Goal: Check status: Check status

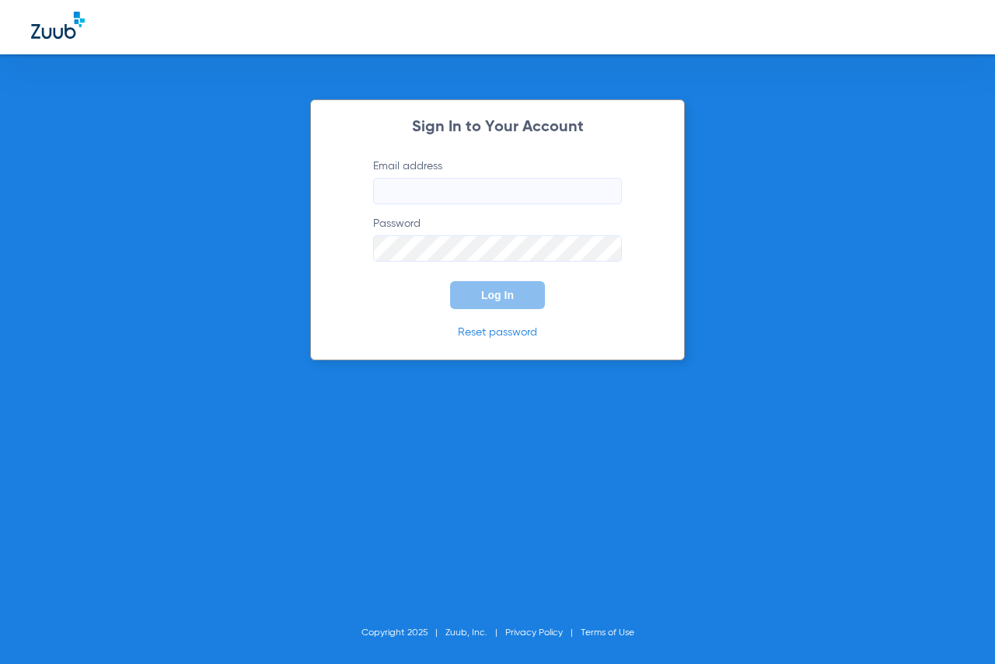
type input "[EMAIL_ADDRESS][DOMAIN_NAME]"
click at [510, 305] on button "Log In" at bounding box center [497, 295] width 95 height 28
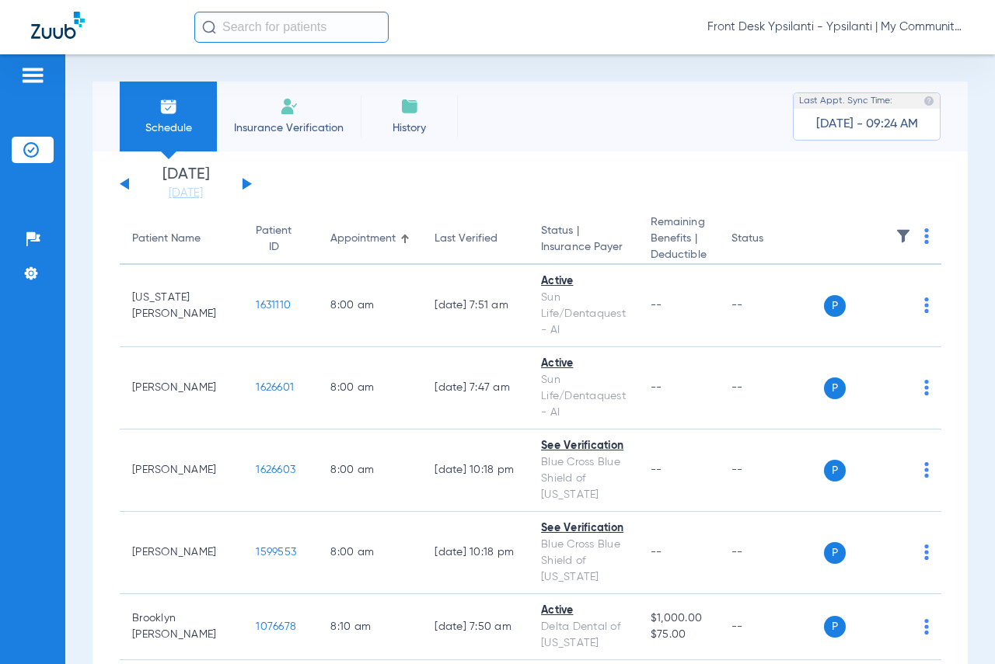
click at [248, 183] on button at bounding box center [246, 184] width 9 height 12
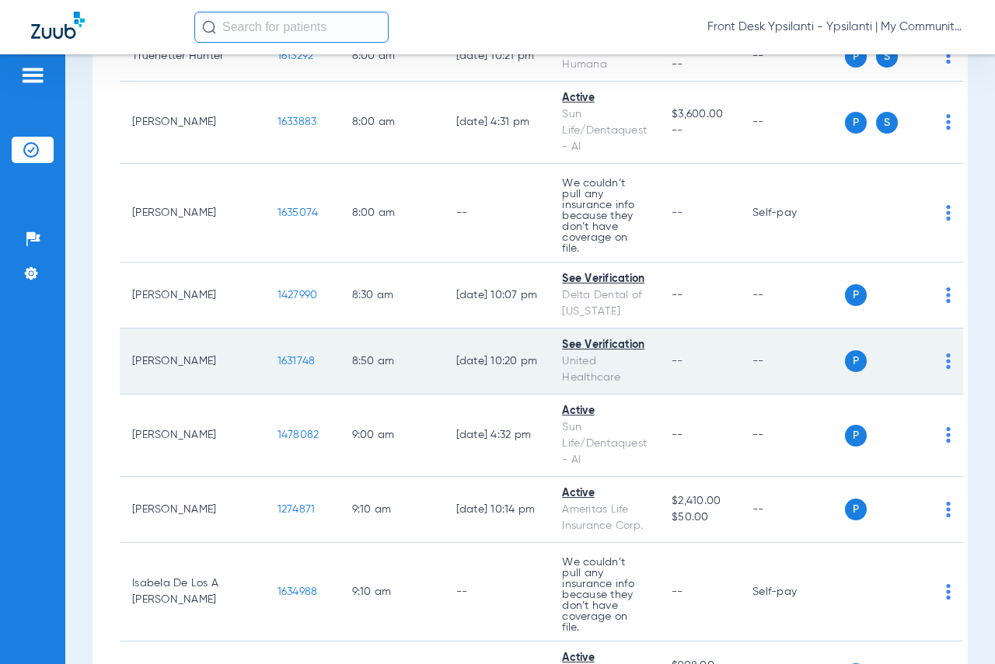
scroll to position [311, 0]
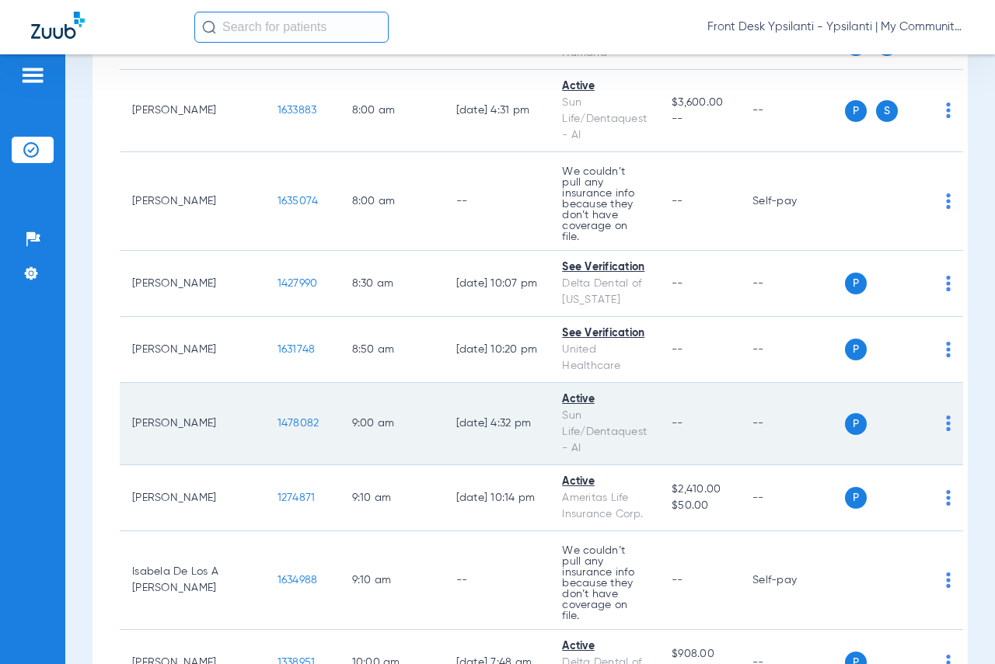
click at [277, 418] on span "1478082" at bounding box center [298, 423] width 42 height 11
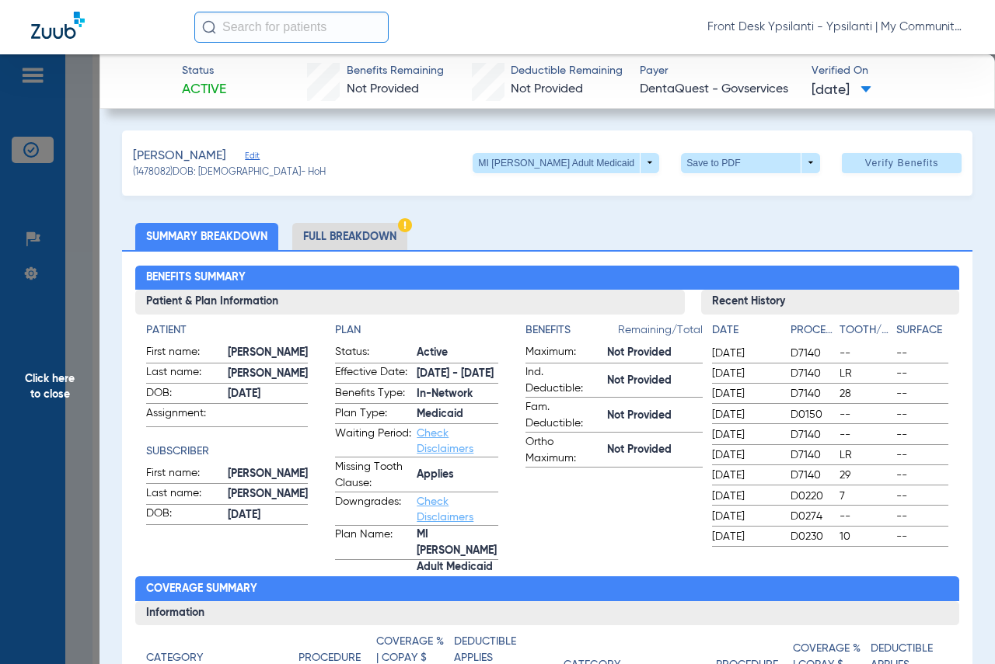
click at [66, 382] on span "Click here to close" at bounding box center [49, 386] width 99 height 664
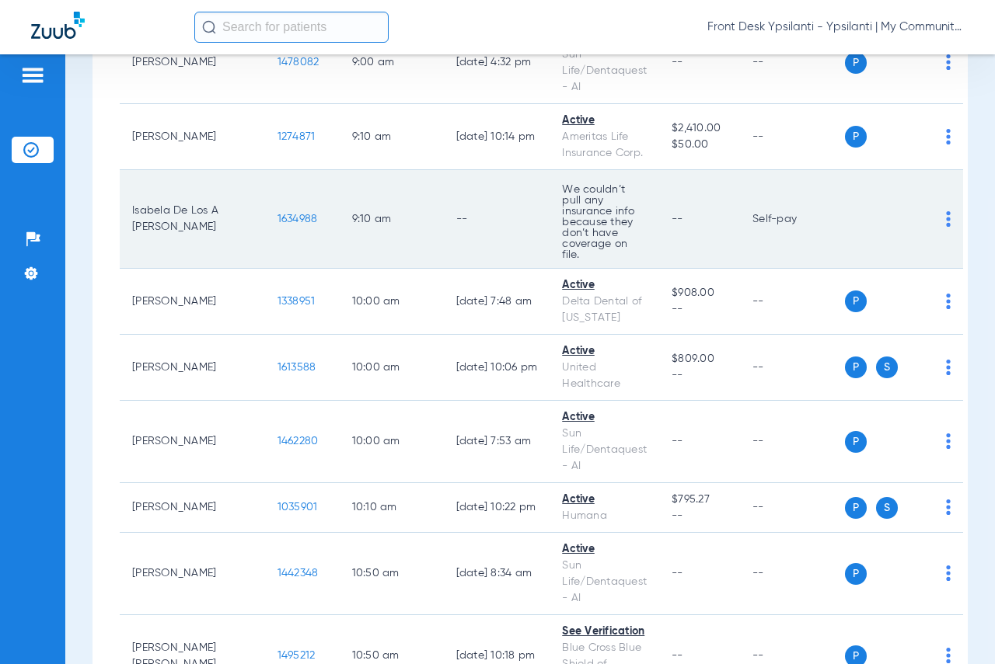
scroll to position [699, 0]
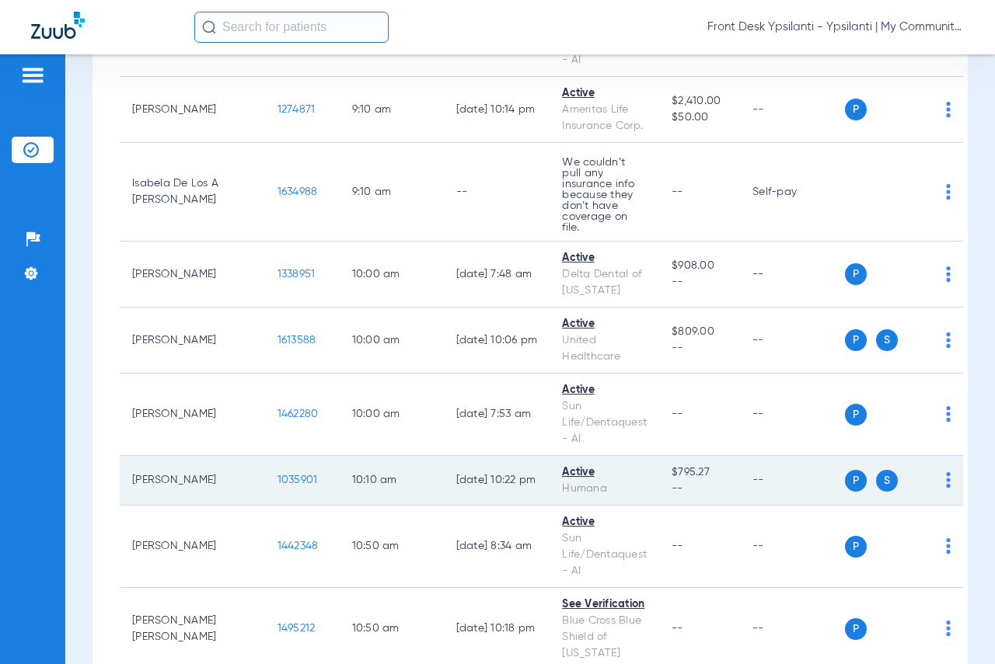
click at [277, 475] on span "1035901" at bounding box center [297, 480] width 40 height 11
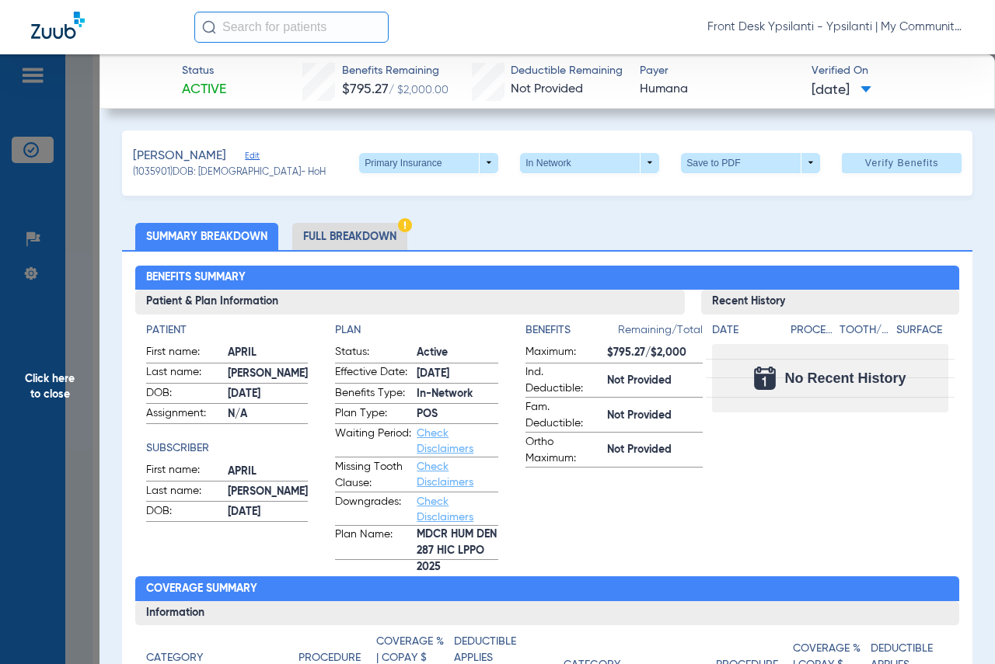
click at [39, 385] on span "Click here to close" at bounding box center [49, 386] width 99 height 664
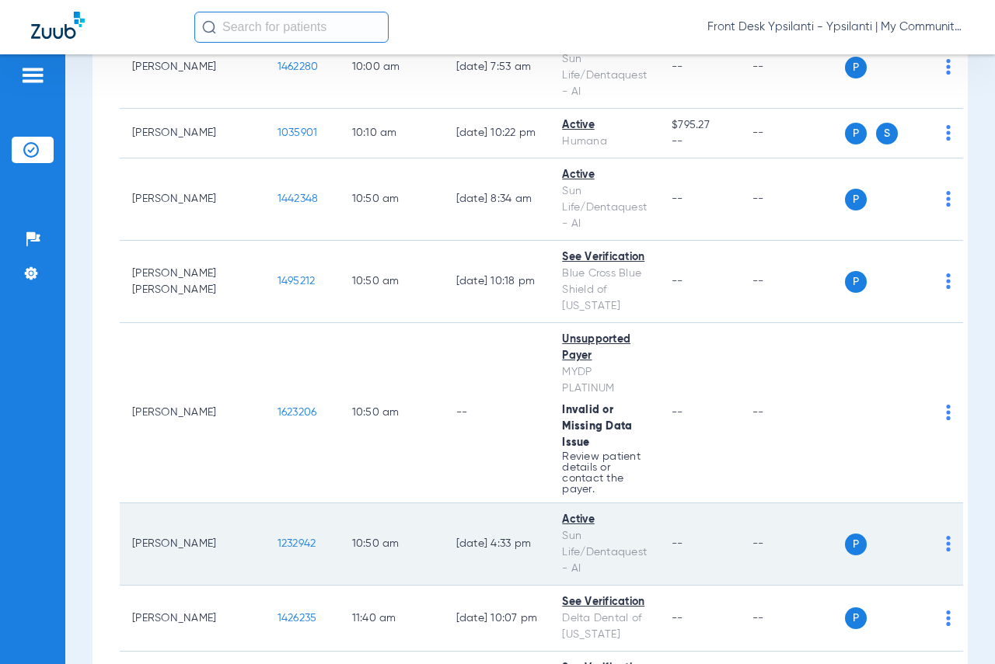
scroll to position [1088, 0]
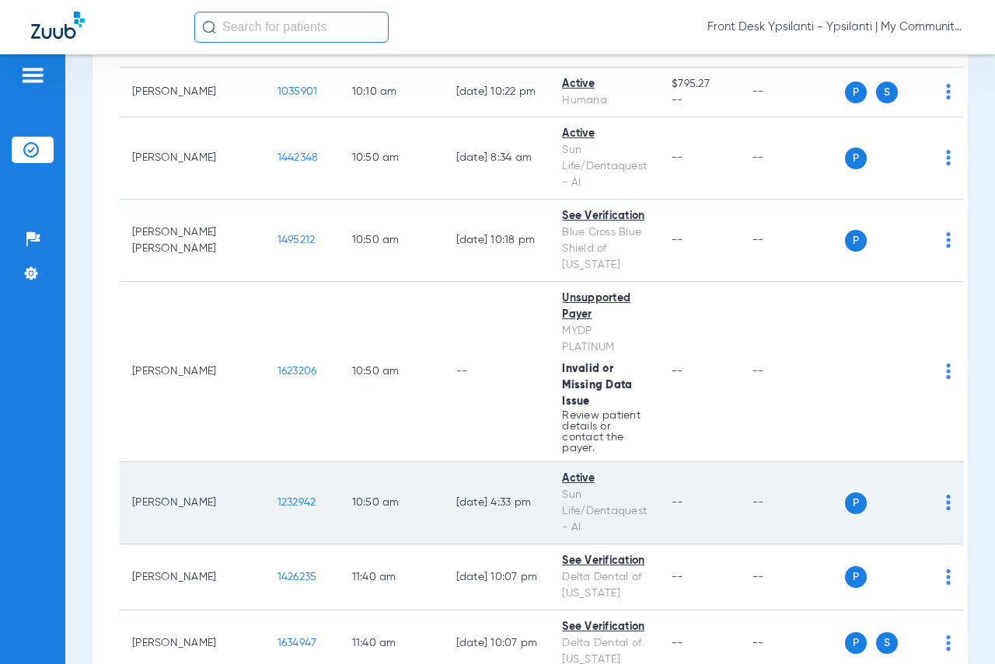
click at [277, 497] on span "1232942" at bounding box center [296, 502] width 39 height 11
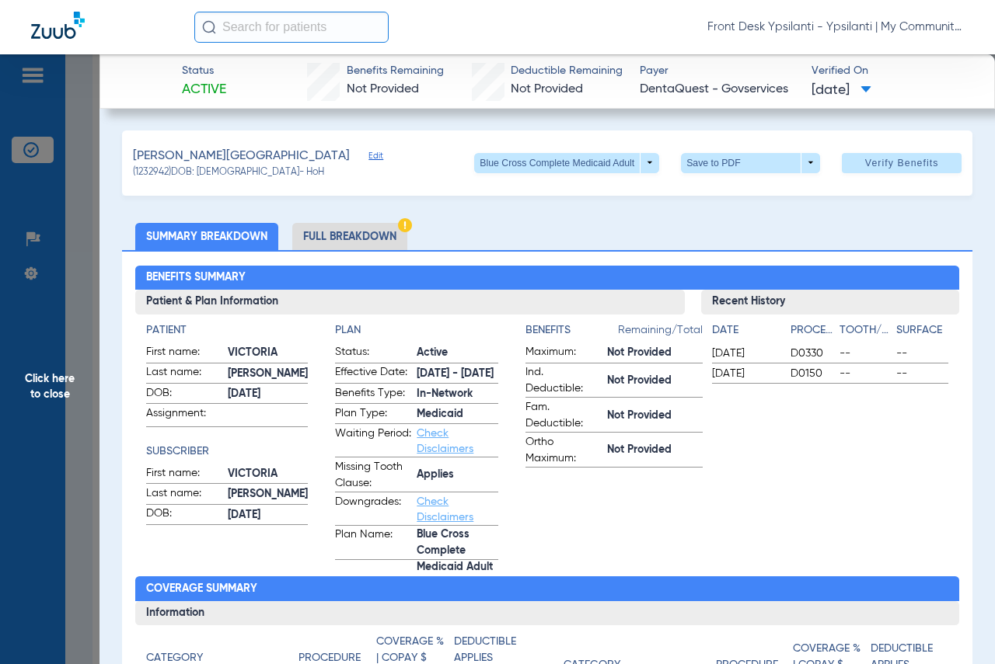
click at [48, 393] on span "Click here to close" at bounding box center [49, 386] width 99 height 664
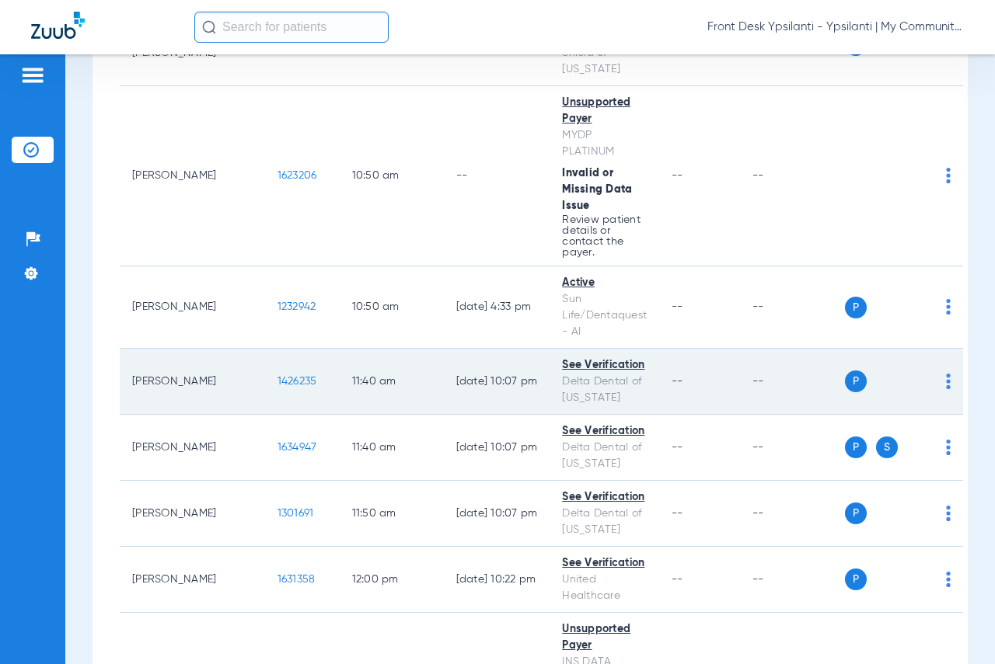
scroll to position [1321, 0]
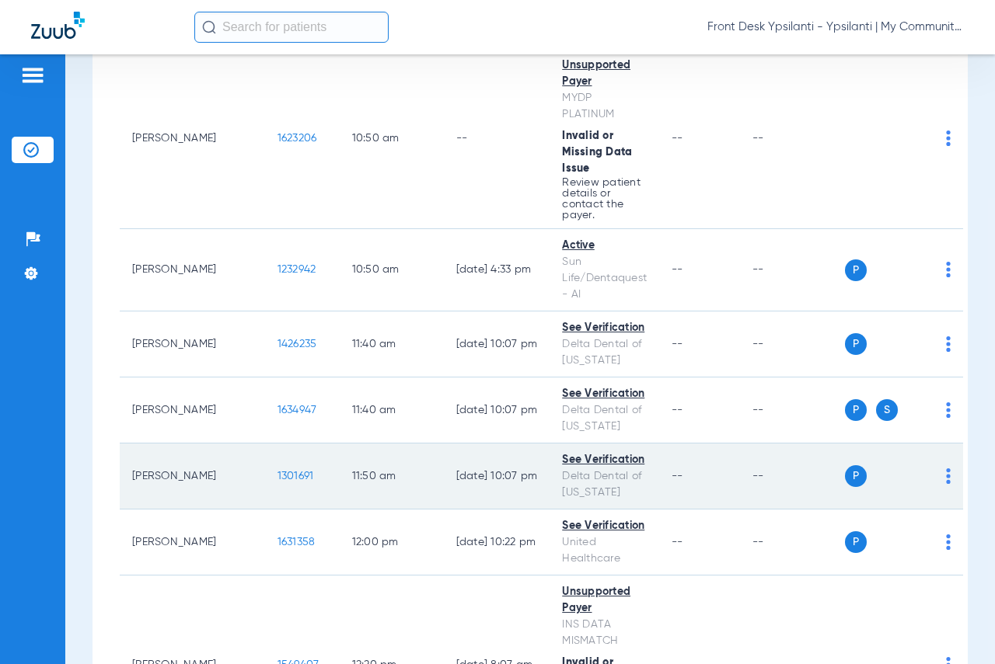
click at [277, 471] on span "1301691" at bounding box center [295, 476] width 37 height 11
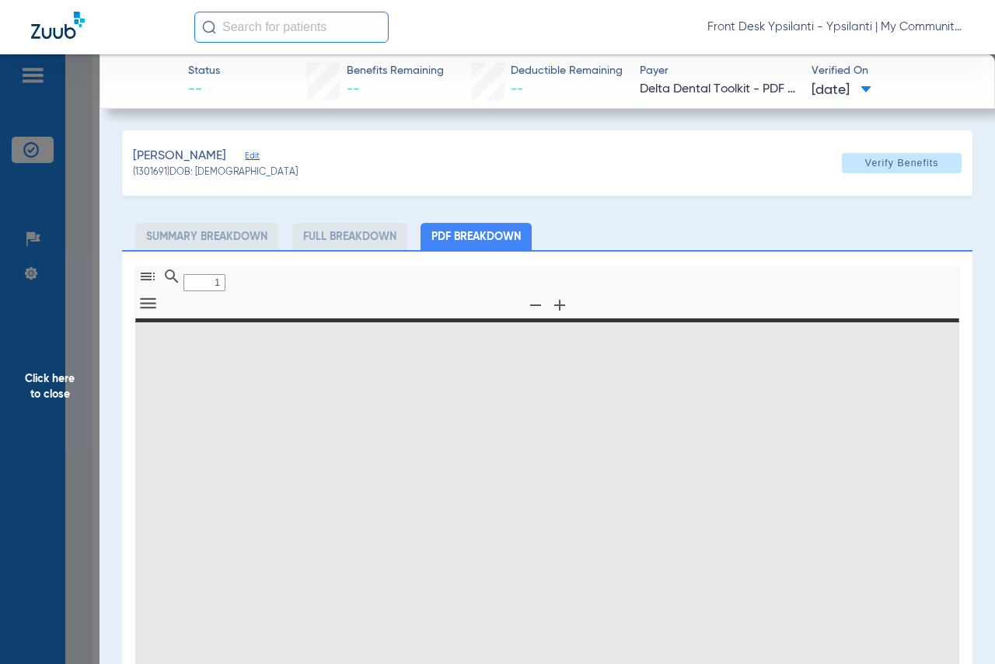
type input "0"
select select "page-width"
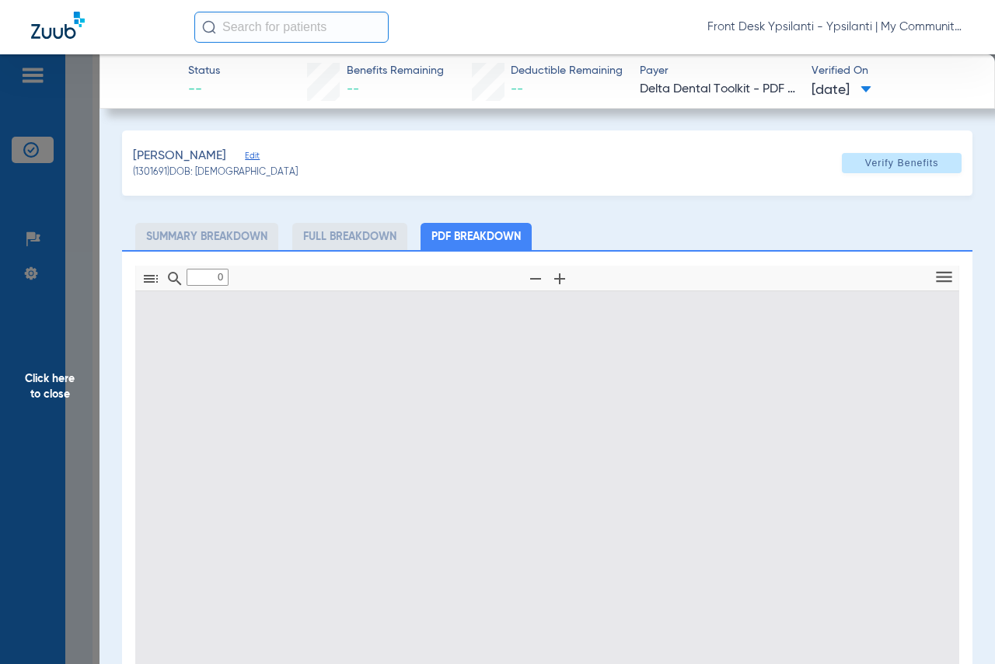
type input "1"
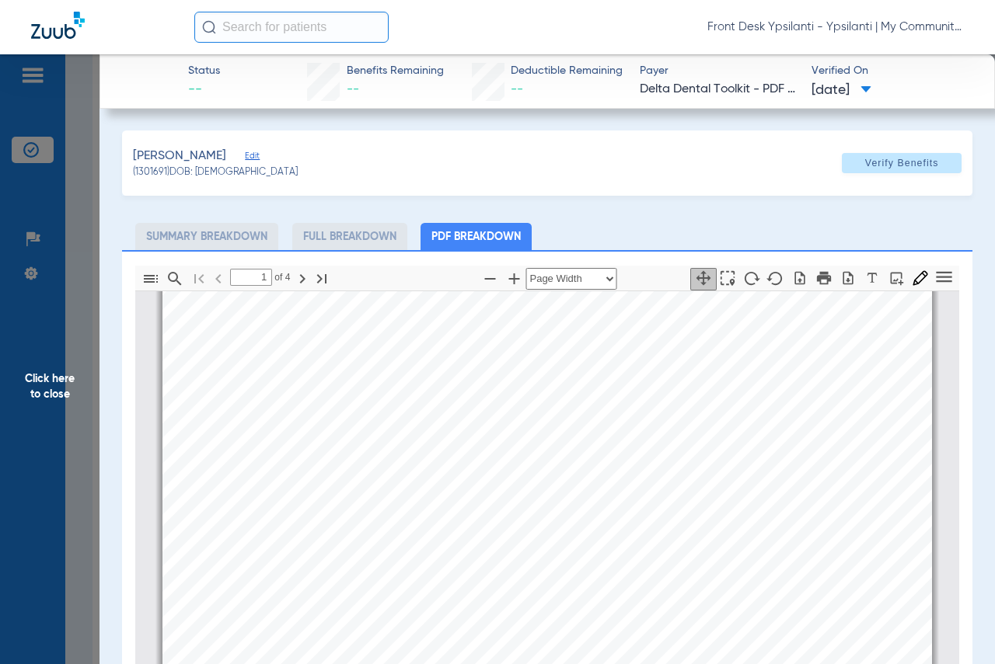
scroll to position [163, 0]
click at [46, 392] on span "Click here to close" at bounding box center [49, 386] width 99 height 664
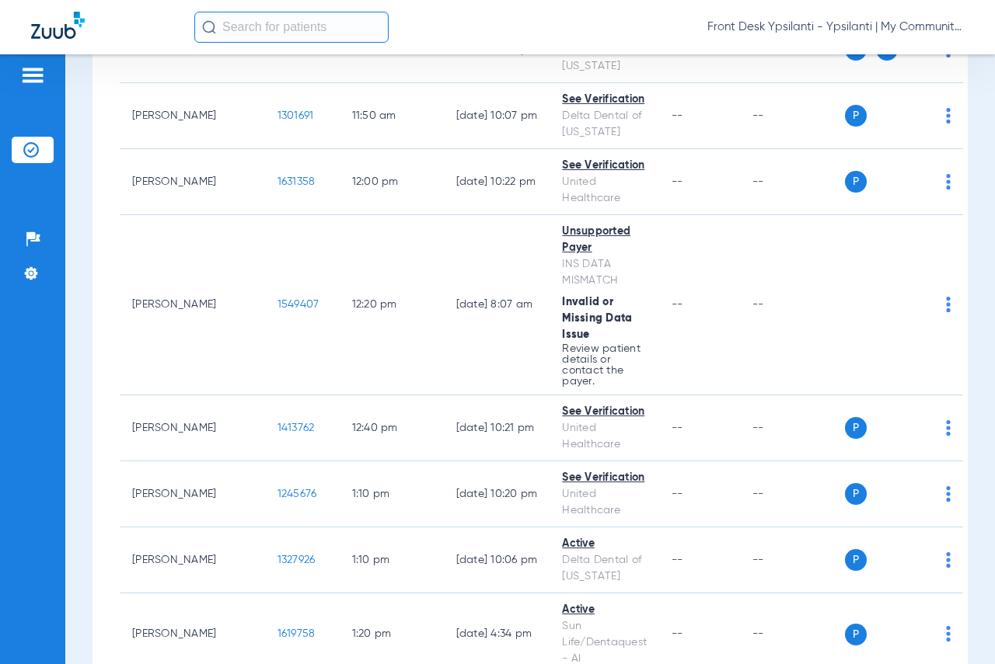
scroll to position [1710, 0]
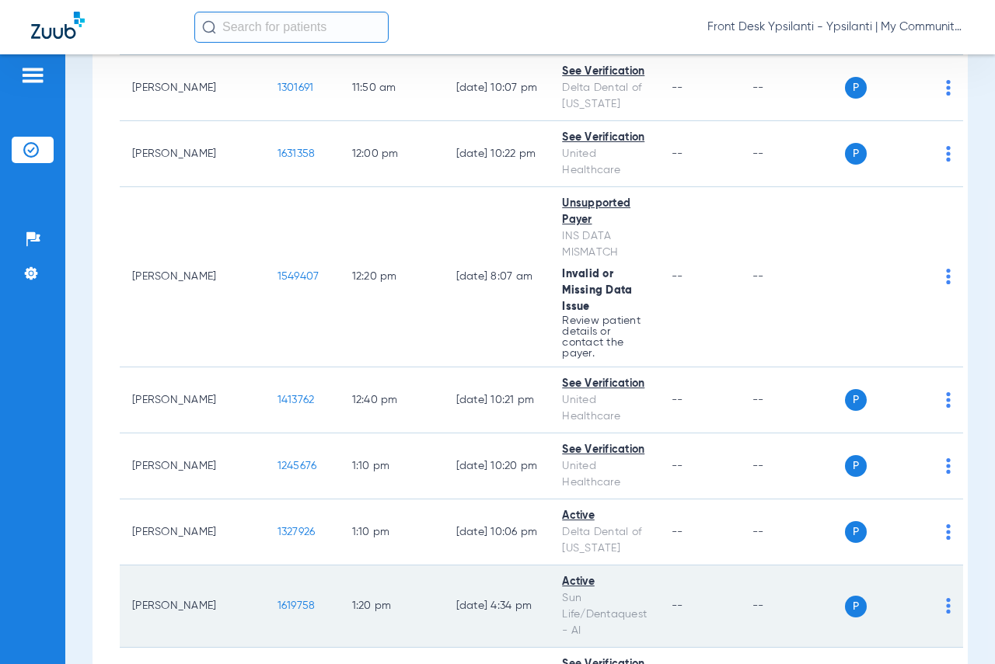
click at [277, 601] on span "1619758" at bounding box center [296, 606] width 38 height 11
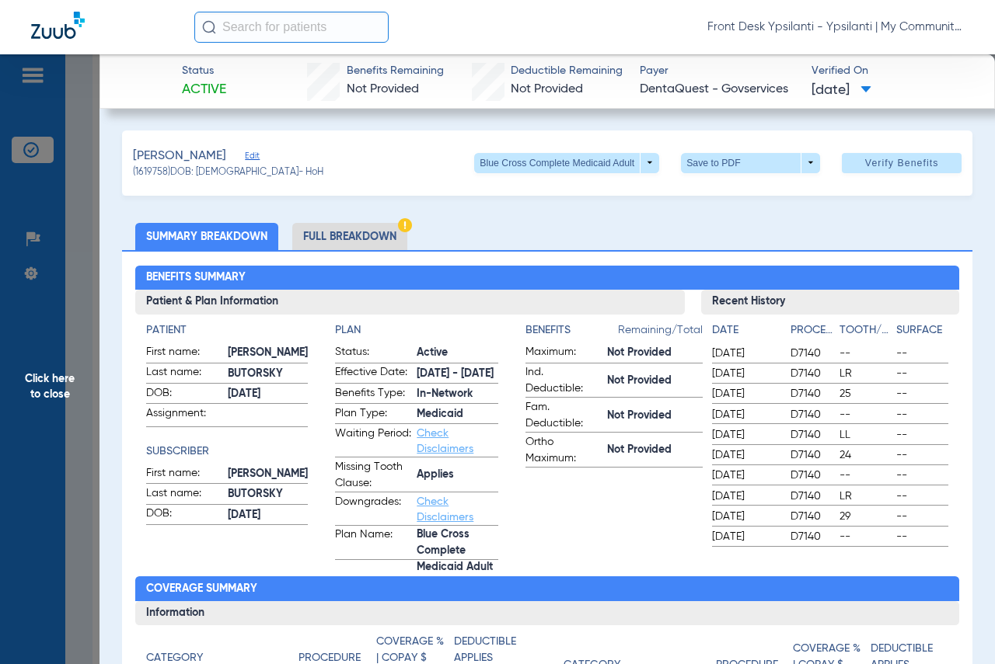
click at [42, 390] on span "Click here to close" at bounding box center [49, 386] width 99 height 664
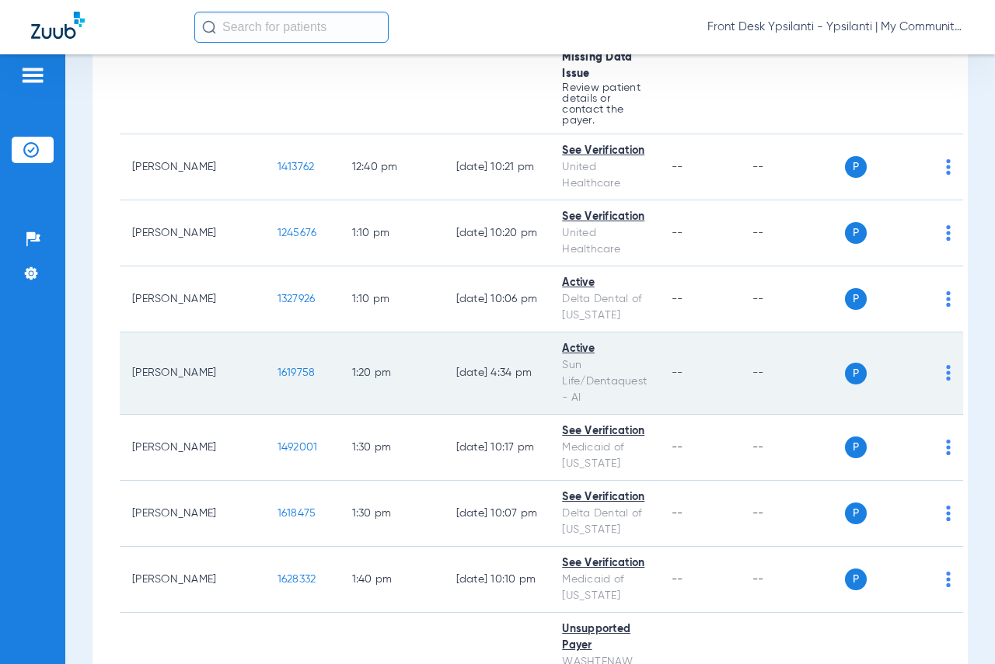
scroll to position [2021, 0]
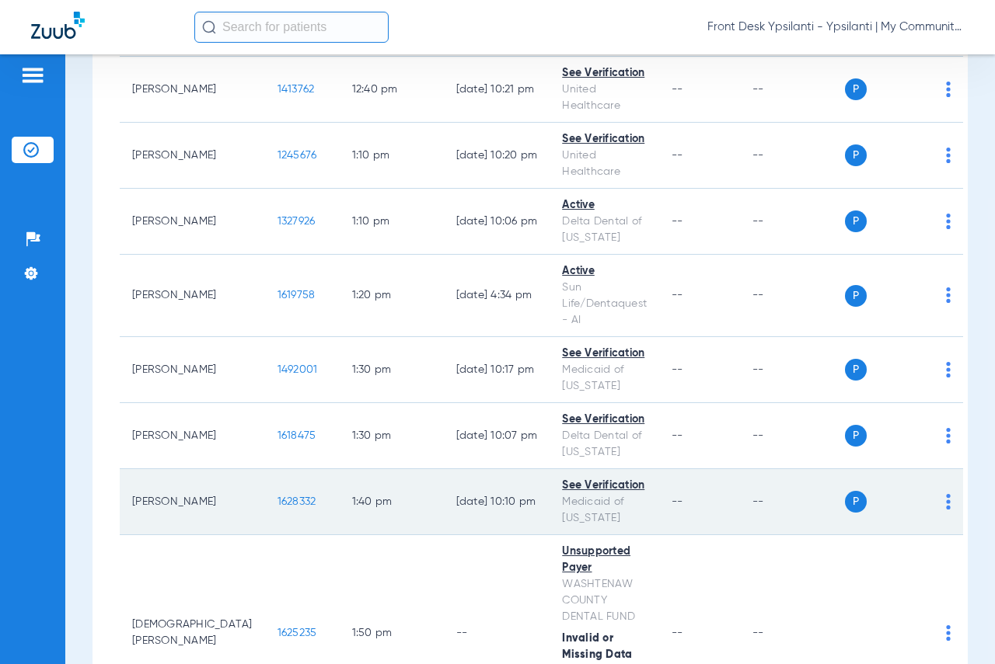
click at [277, 497] on span "1628332" at bounding box center [296, 502] width 39 height 11
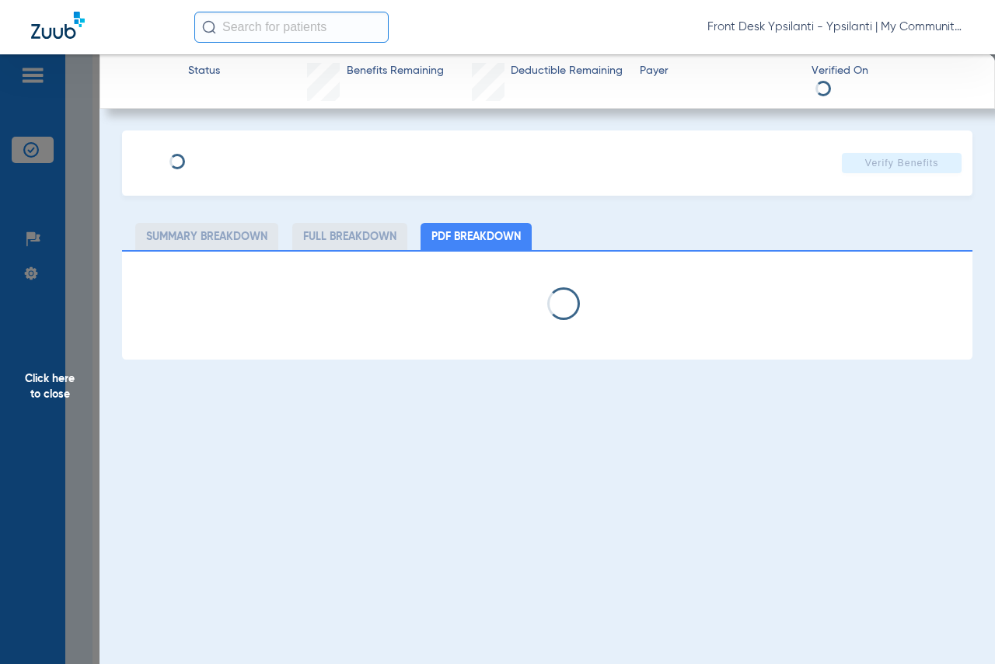
select select "page-width"
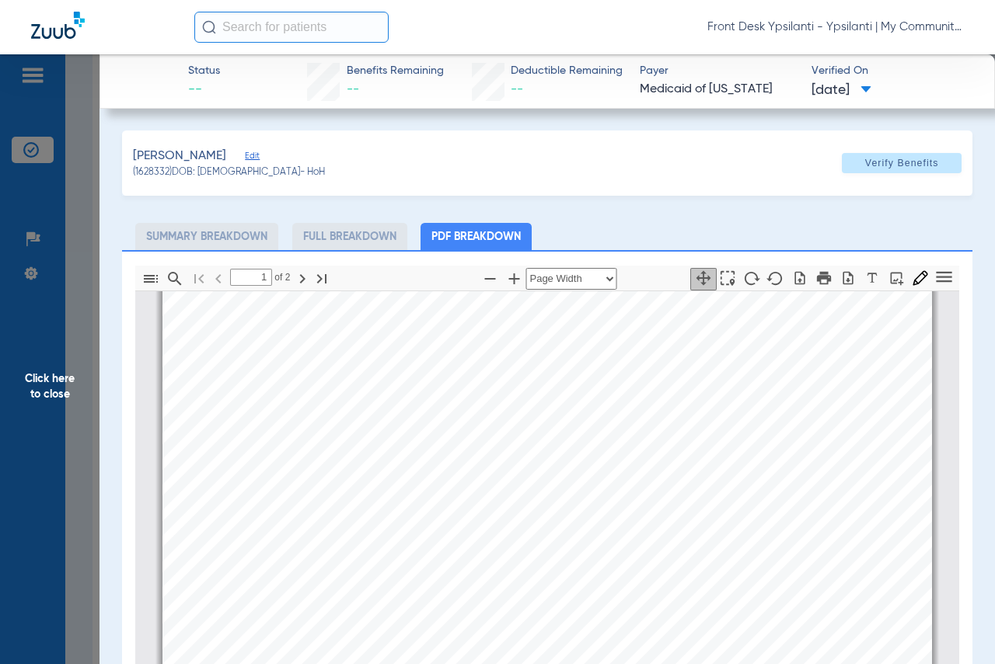
scroll to position [163, 0]
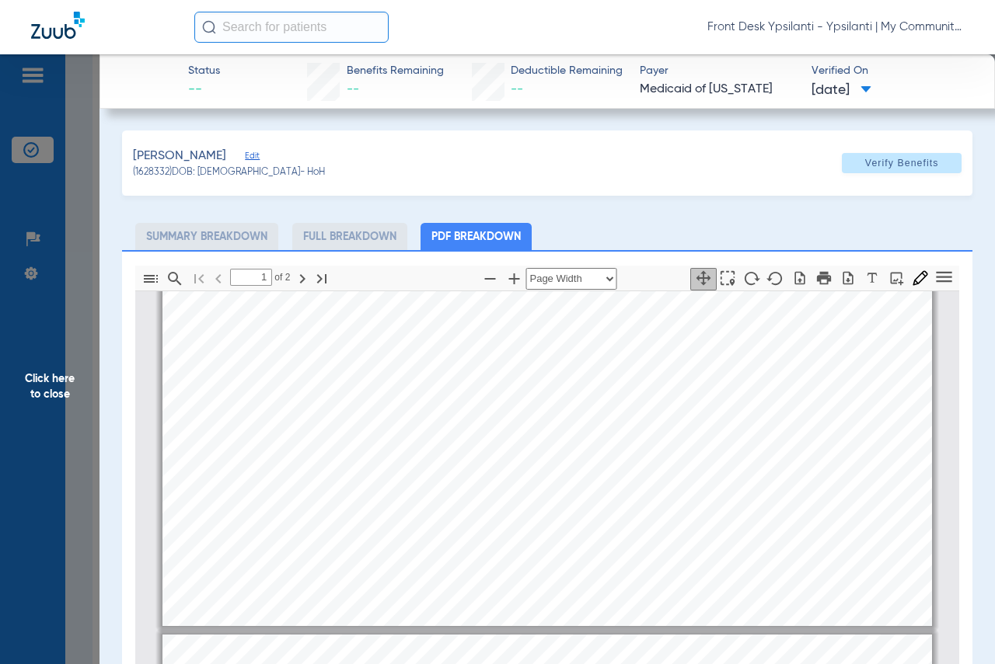
type input "2"
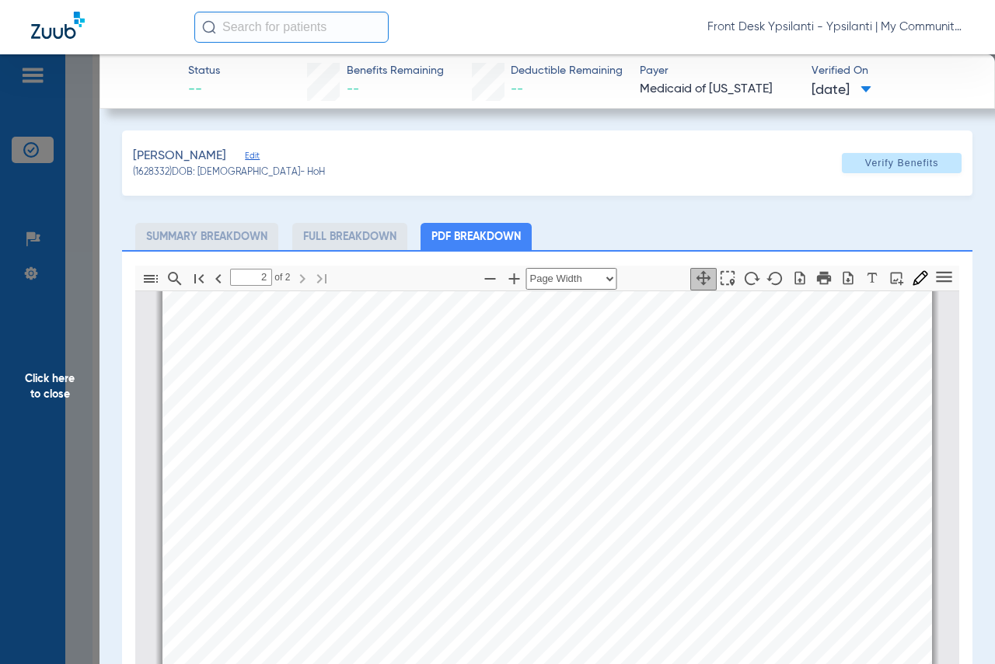
scroll to position [1329, 0]
click at [54, 381] on span "Click here to close" at bounding box center [49, 386] width 99 height 664
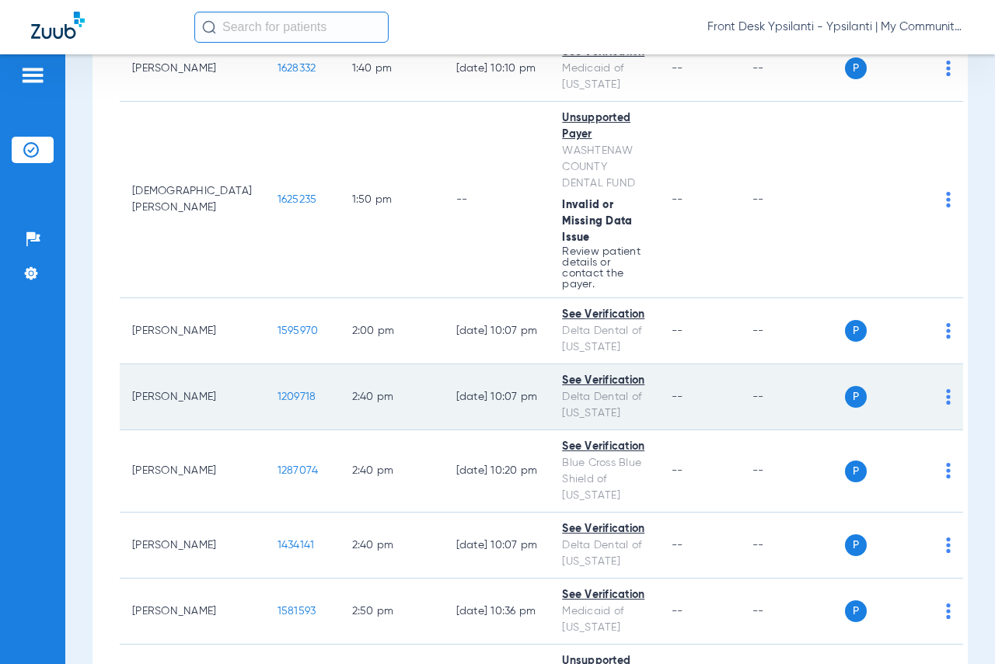
scroll to position [2565, 0]
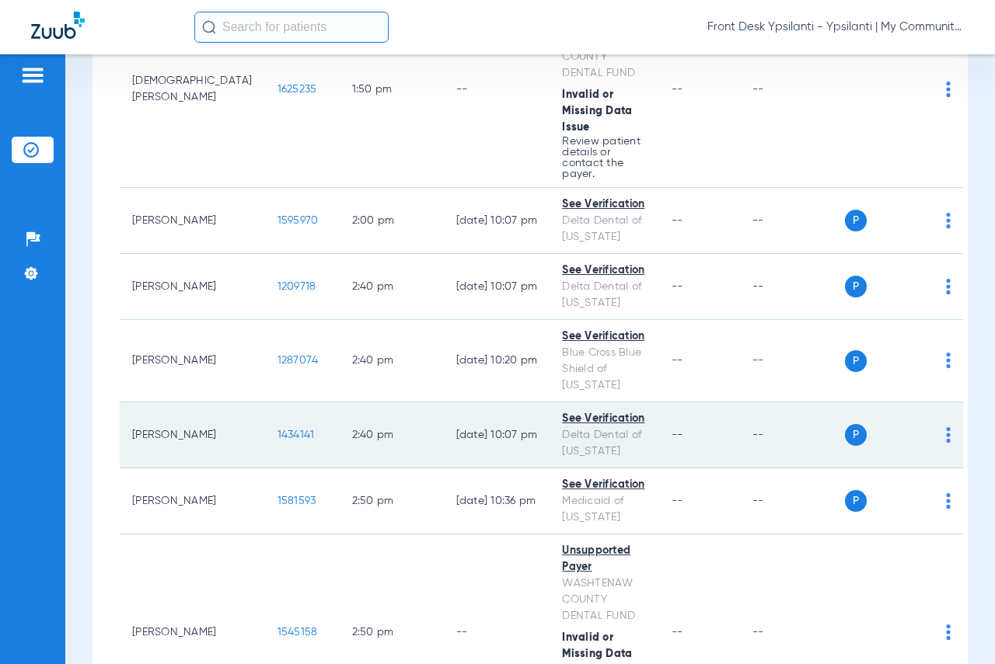
click at [277, 430] on span "1434141" at bounding box center [295, 435] width 37 height 11
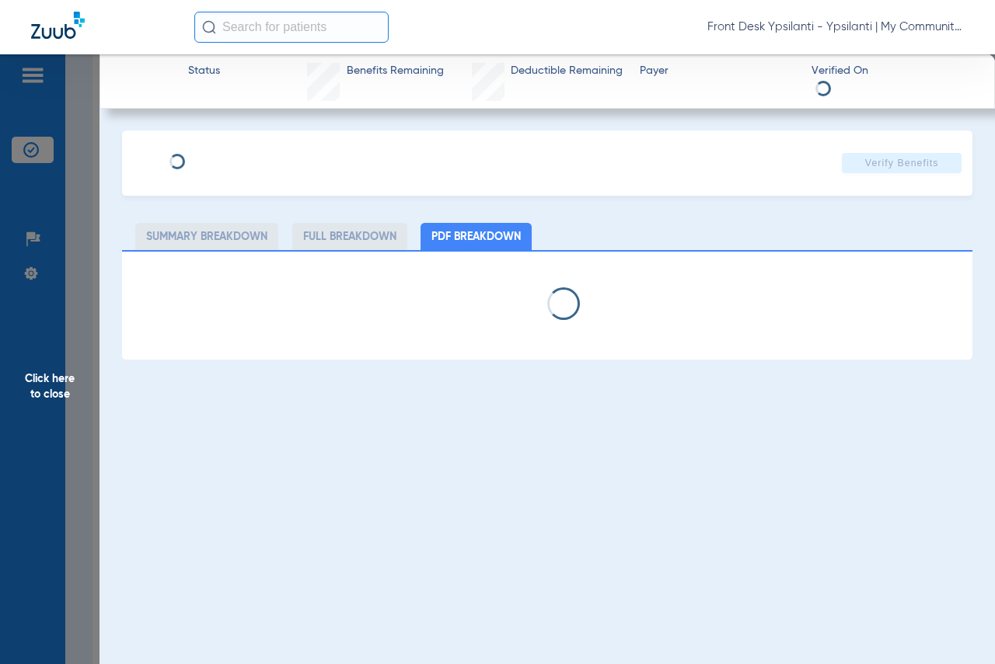
select select "page-width"
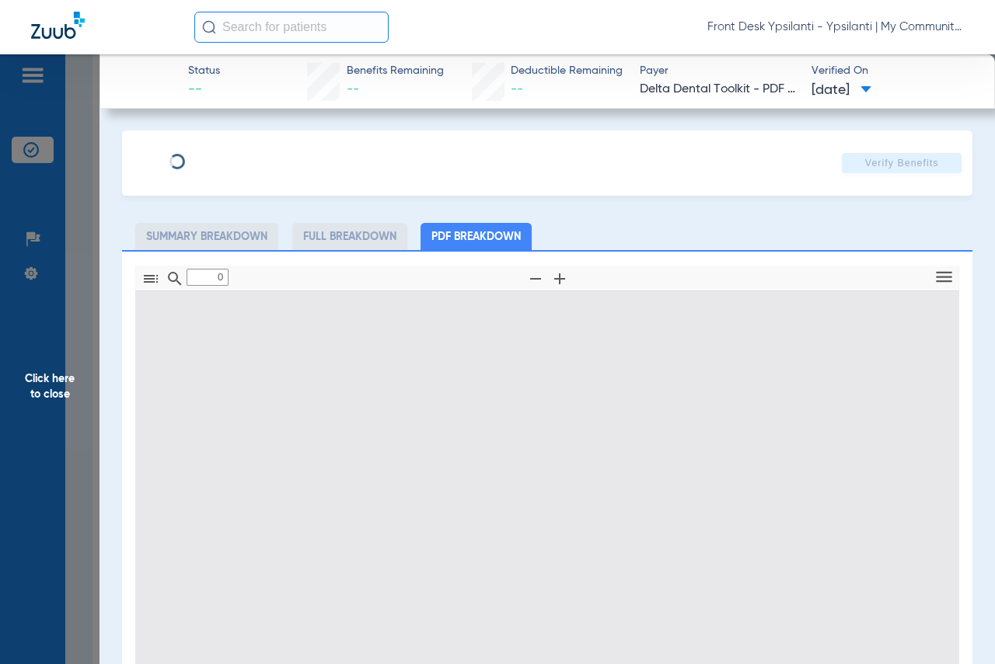
type input "1"
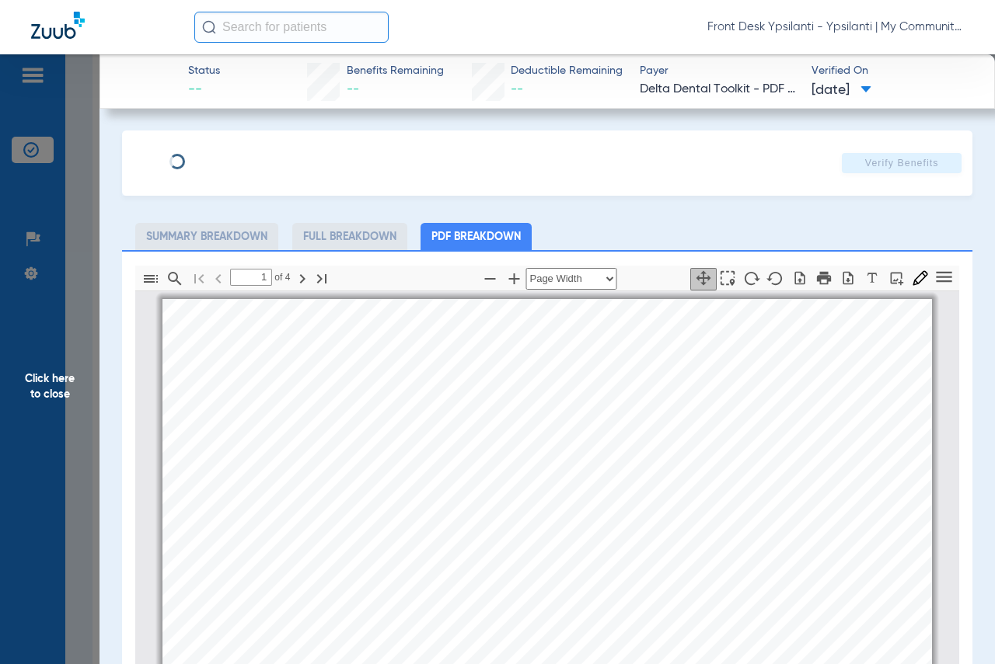
scroll to position [8, 0]
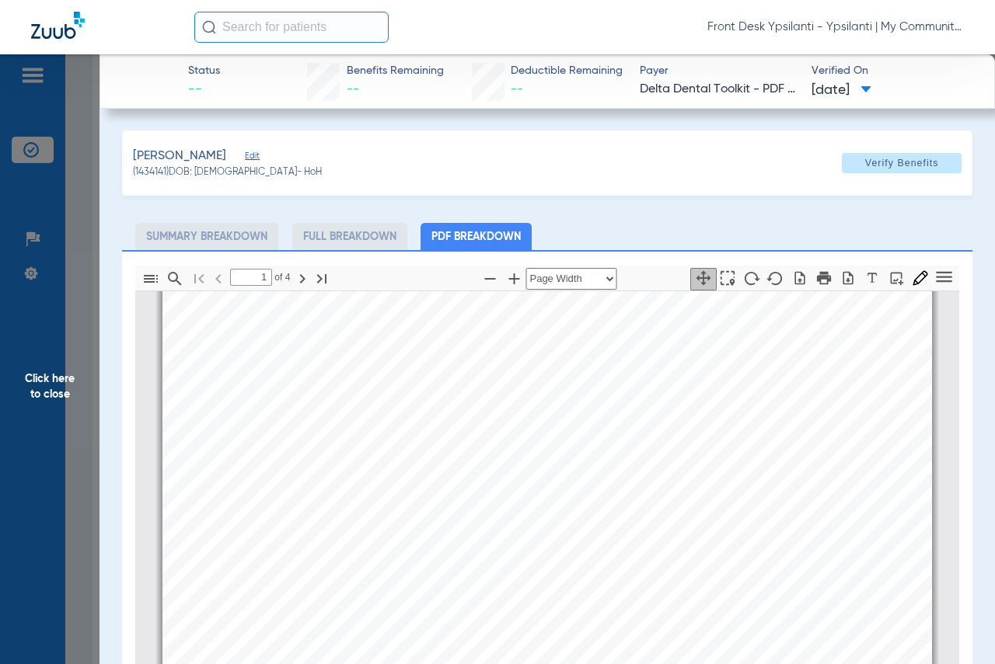
click at [65, 383] on span "Click here to close" at bounding box center [49, 386] width 99 height 664
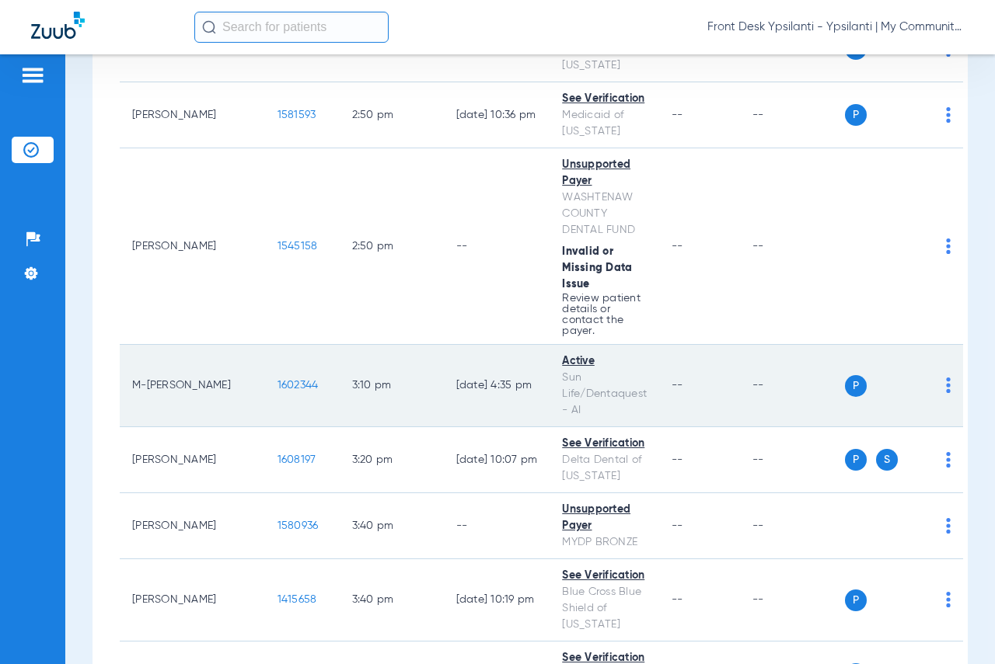
scroll to position [3031, 0]
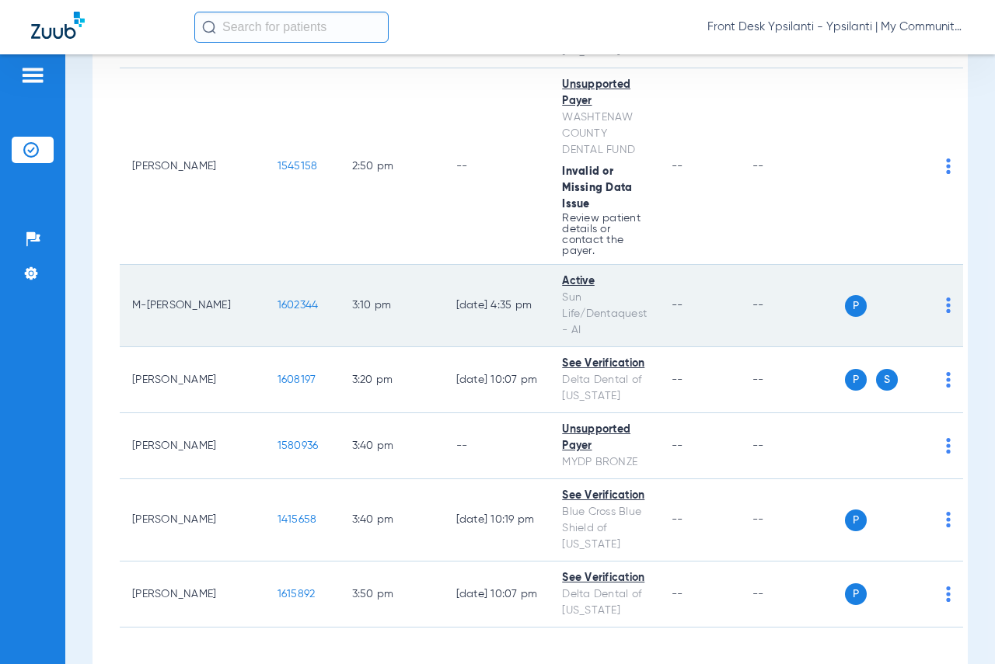
click at [277, 300] on span "1602344" at bounding box center [297, 305] width 41 height 11
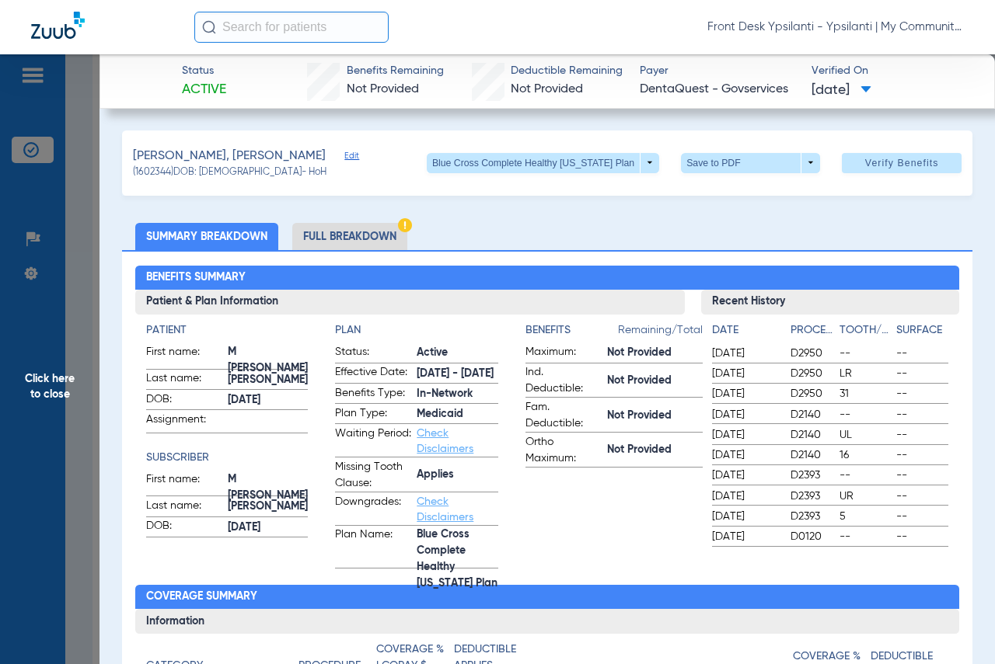
click at [42, 385] on span "Click here to close" at bounding box center [49, 386] width 99 height 664
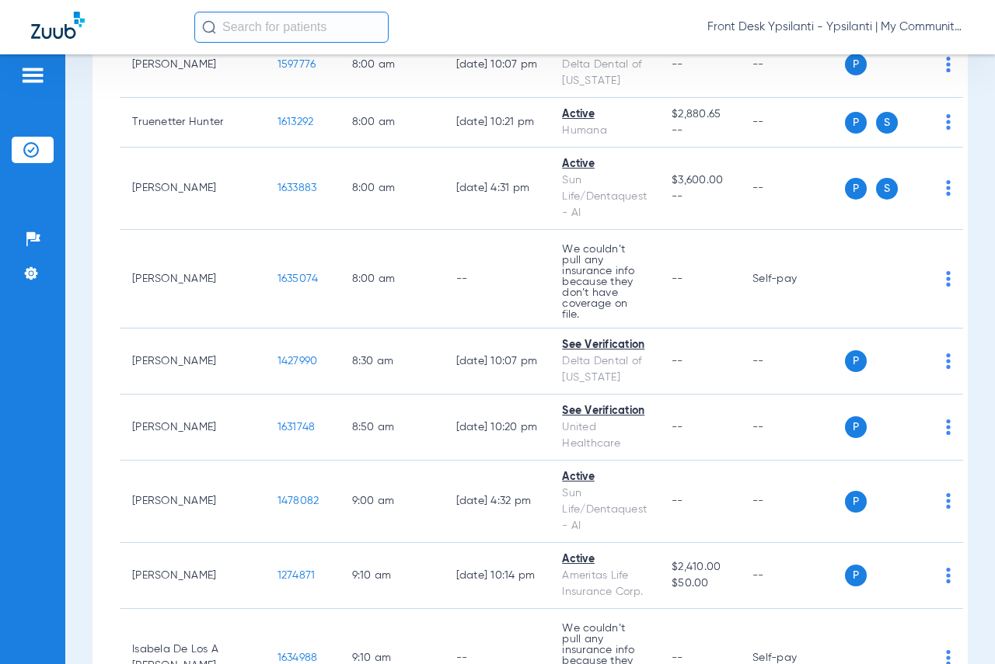
scroll to position [0, 0]
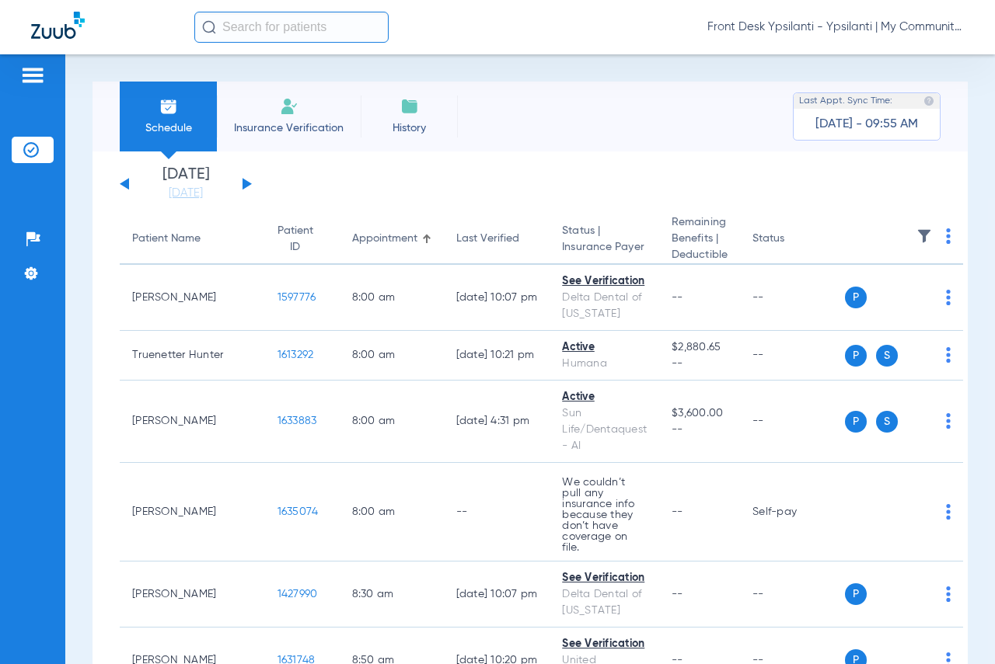
click at [19, 349] on div "Patients Insurance Verification Setup Help Center Settings" at bounding box center [32, 386] width 65 height 664
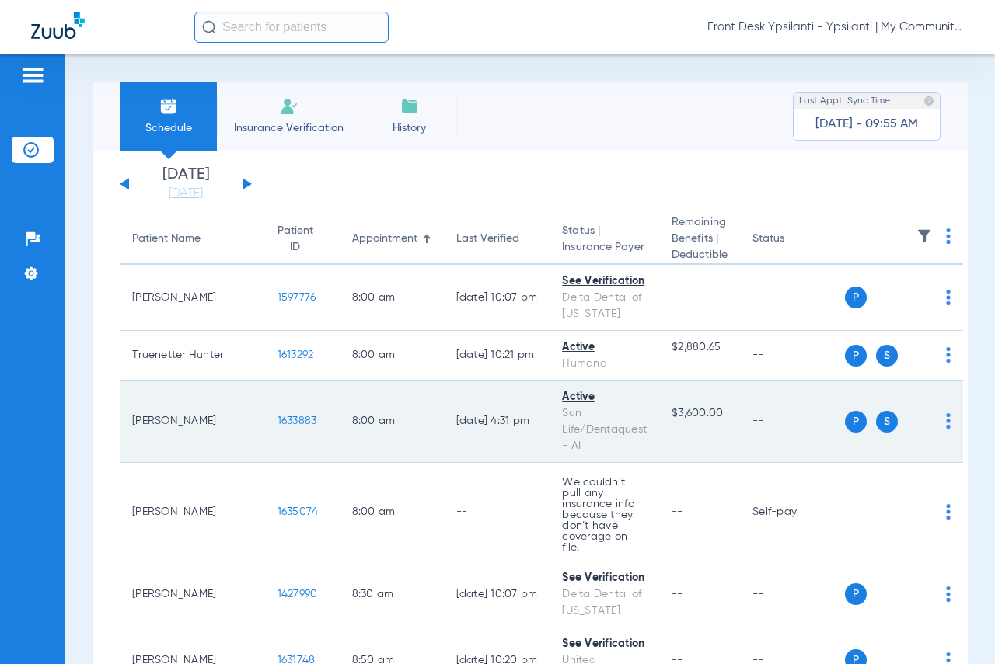
click at [277, 421] on span "1633883" at bounding box center [297, 421] width 40 height 11
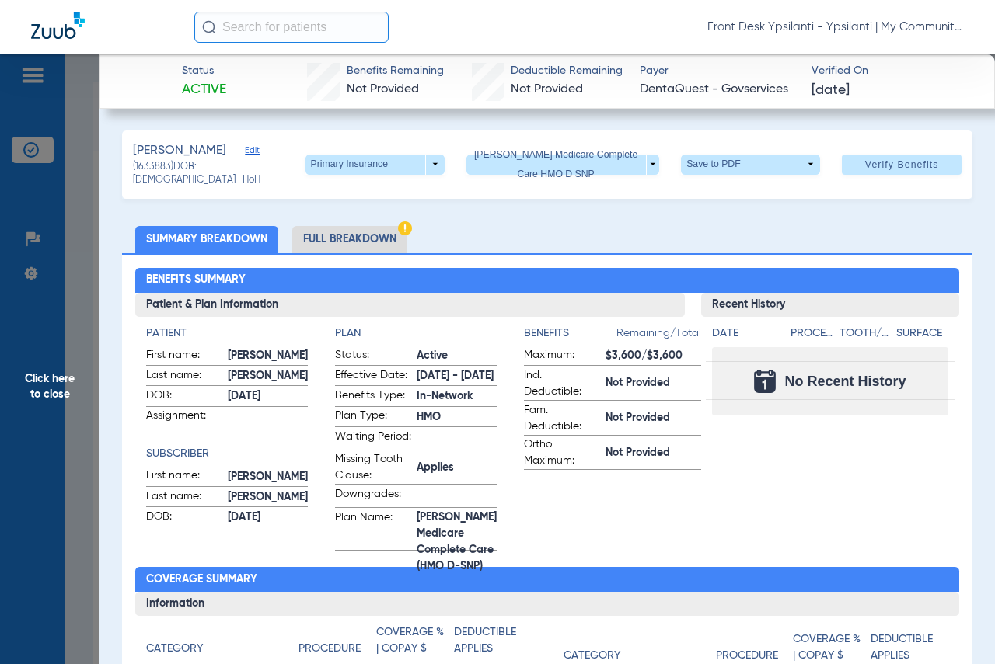
click at [40, 388] on span "Click here to close" at bounding box center [49, 386] width 99 height 664
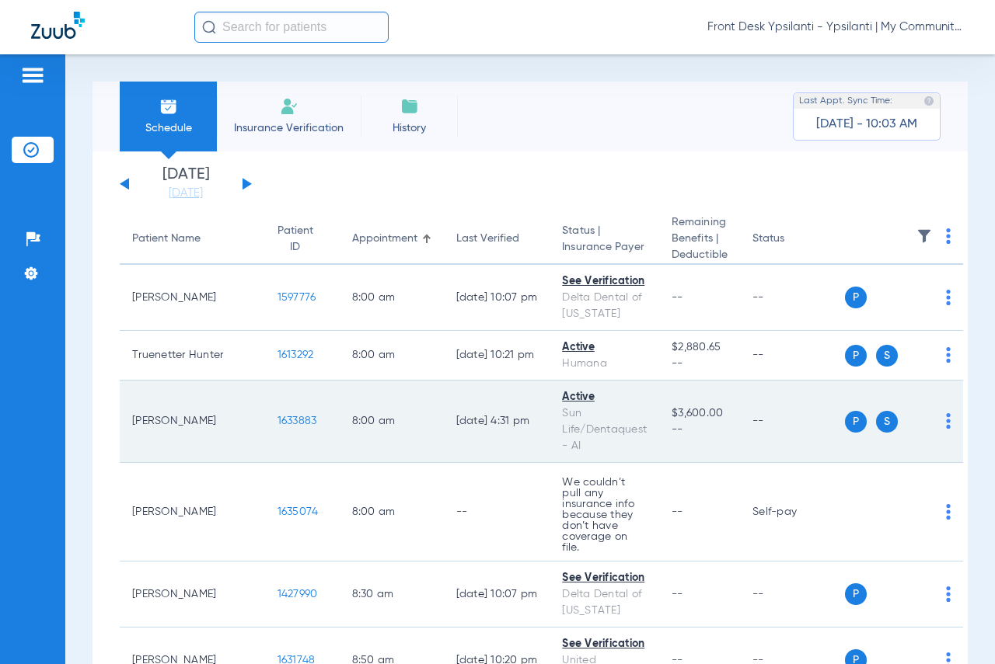
click at [277, 417] on span "1633883" at bounding box center [297, 421] width 40 height 11
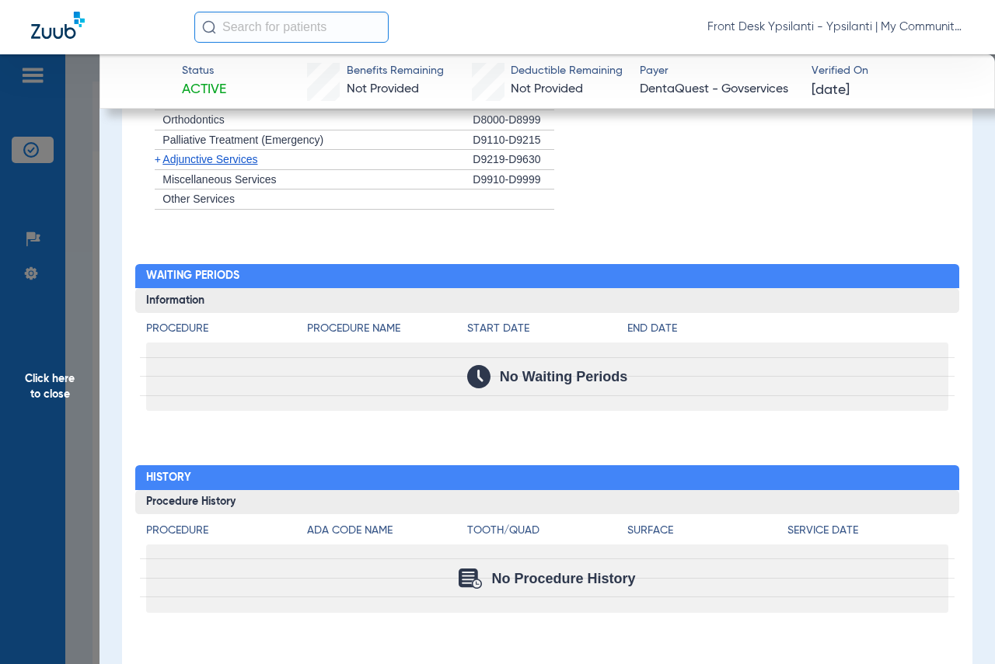
scroll to position [1306, 0]
click at [44, 384] on span "Click here to close" at bounding box center [49, 386] width 99 height 664
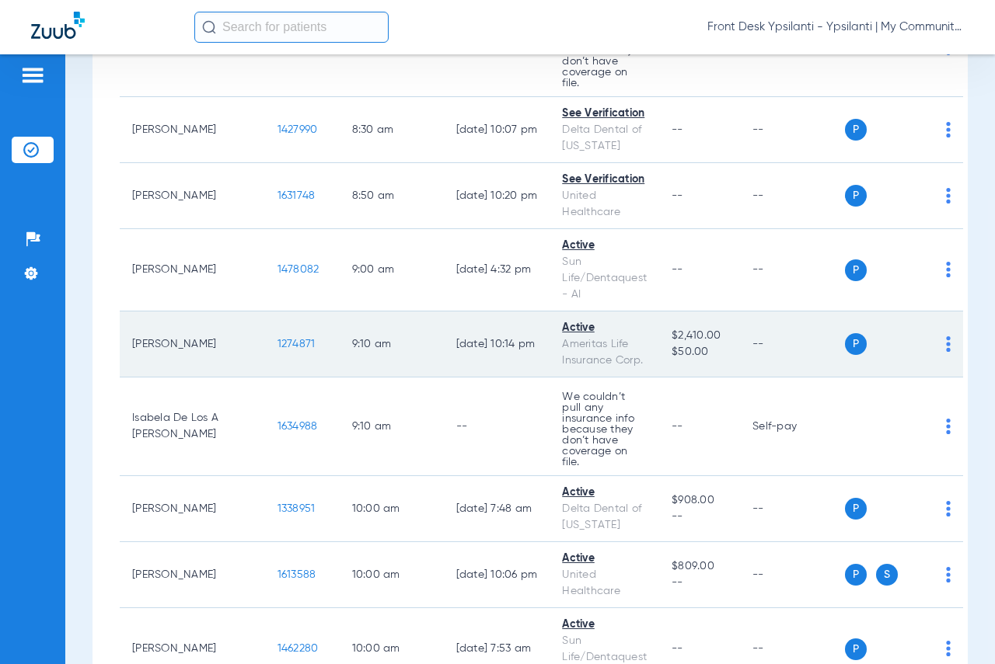
scroll to position [466, 0]
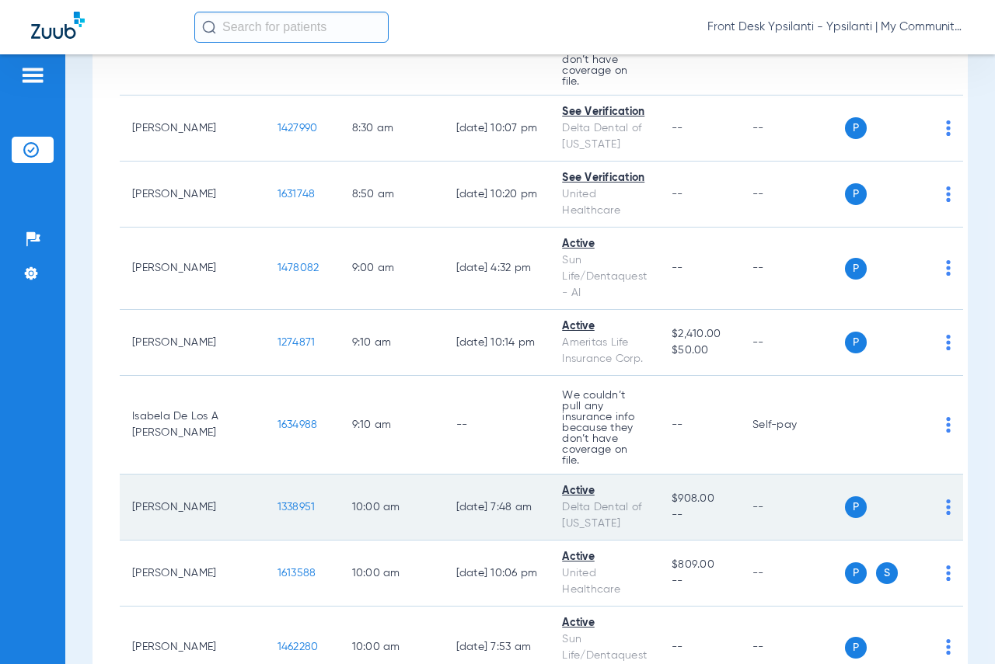
click at [277, 502] on span "1338951" at bounding box center [296, 507] width 38 height 11
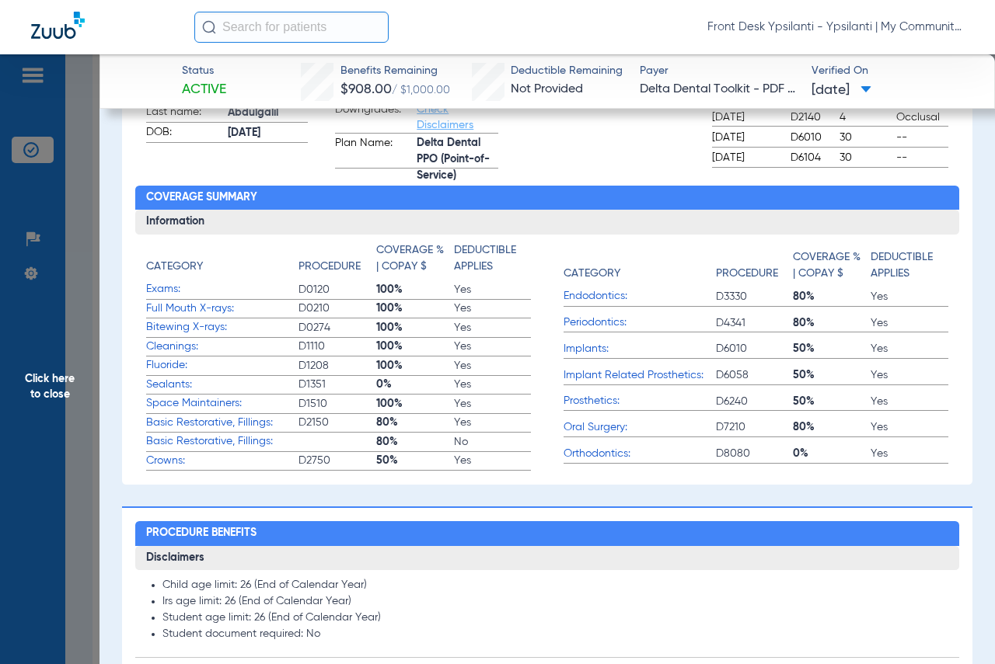
scroll to position [0, 0]
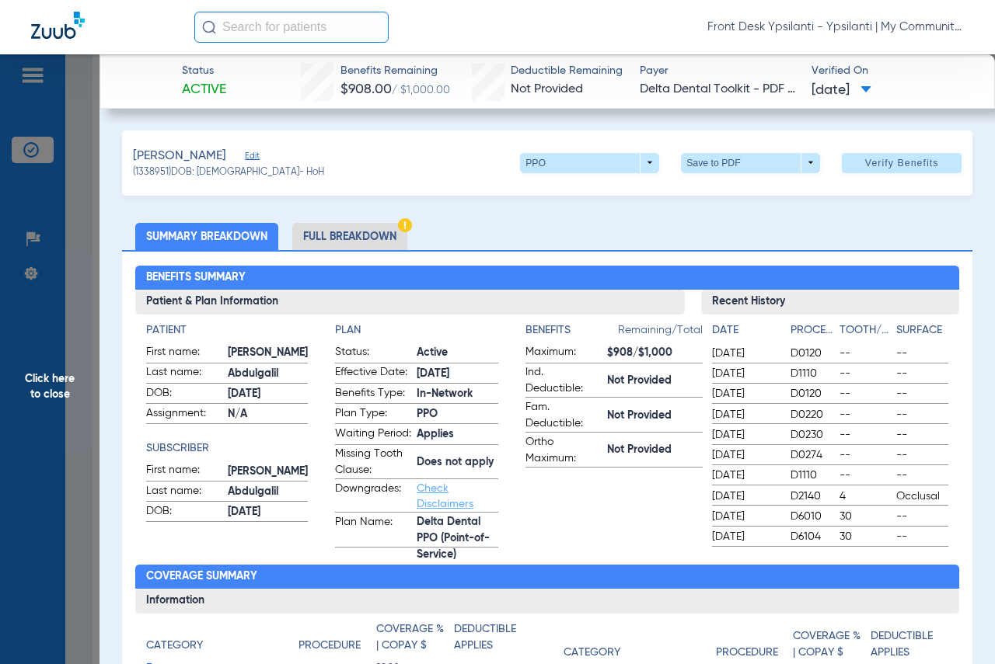
click at [52, 383] on span "Click here to close" at bounding box center [49, 386] width 99 height 664
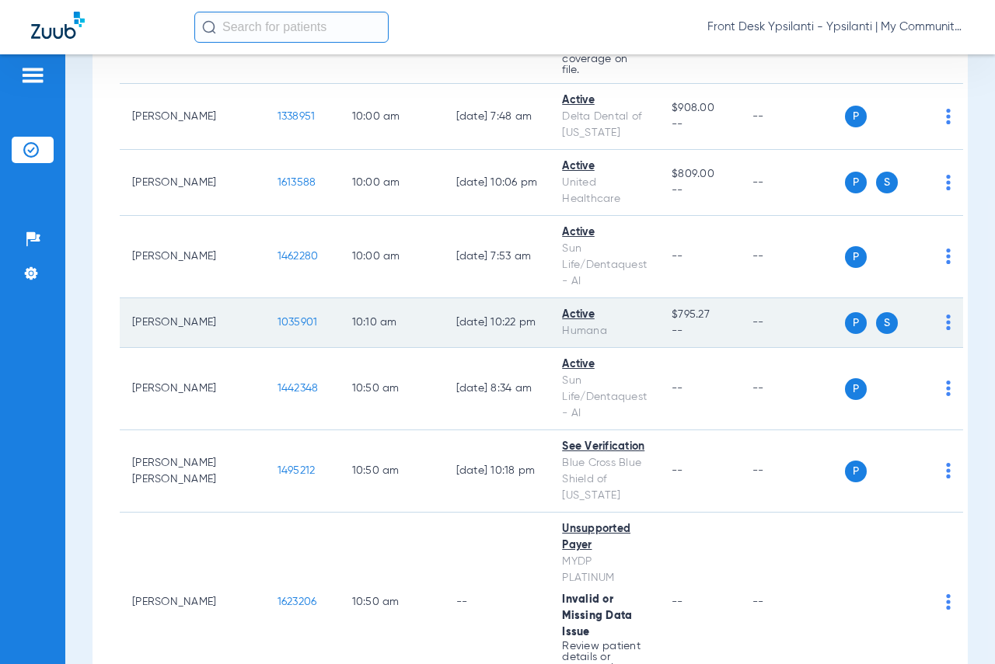
scroll to position [933, 0]
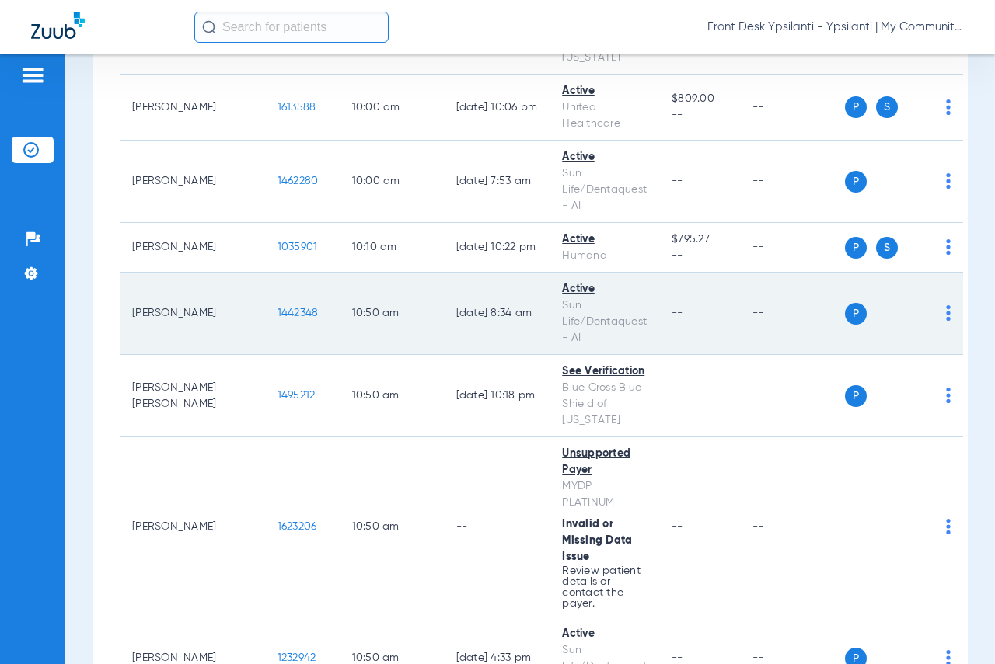
click at [277, 308] on span "1442348" at bounding box center [297, 313] width 41 height 11
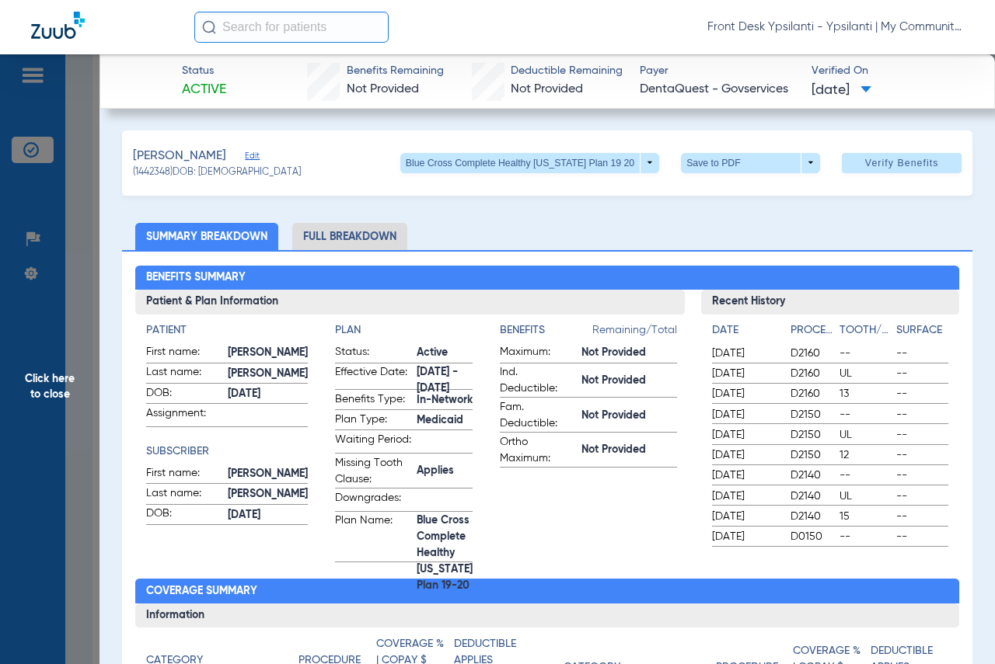
click at [42, 383] on span "Click here to close" at bounding box center [49, 386] width 99 height 664
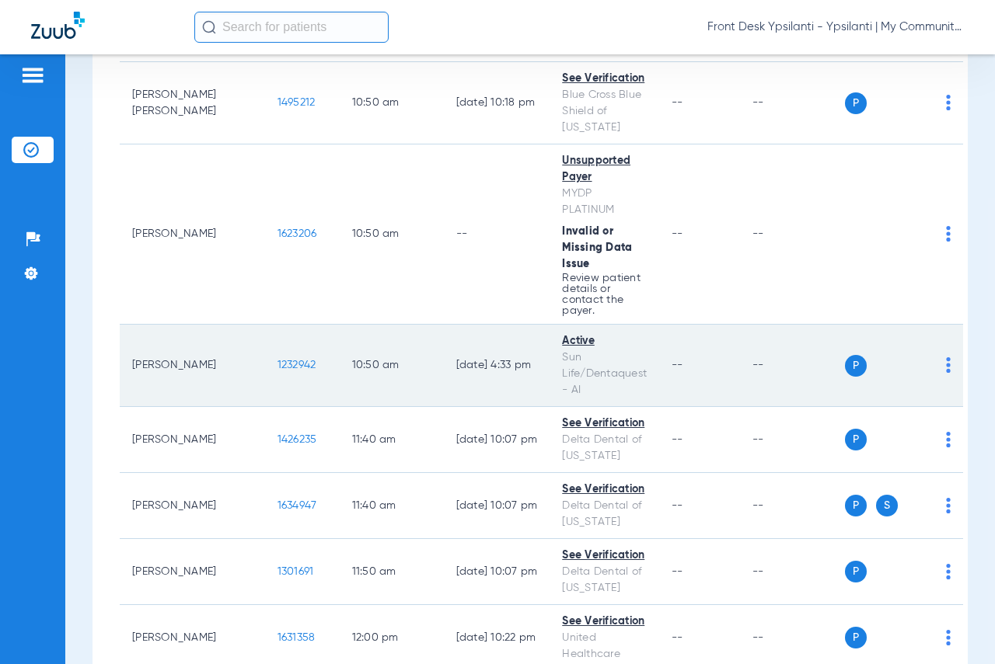
scroll to position [1243, 0]
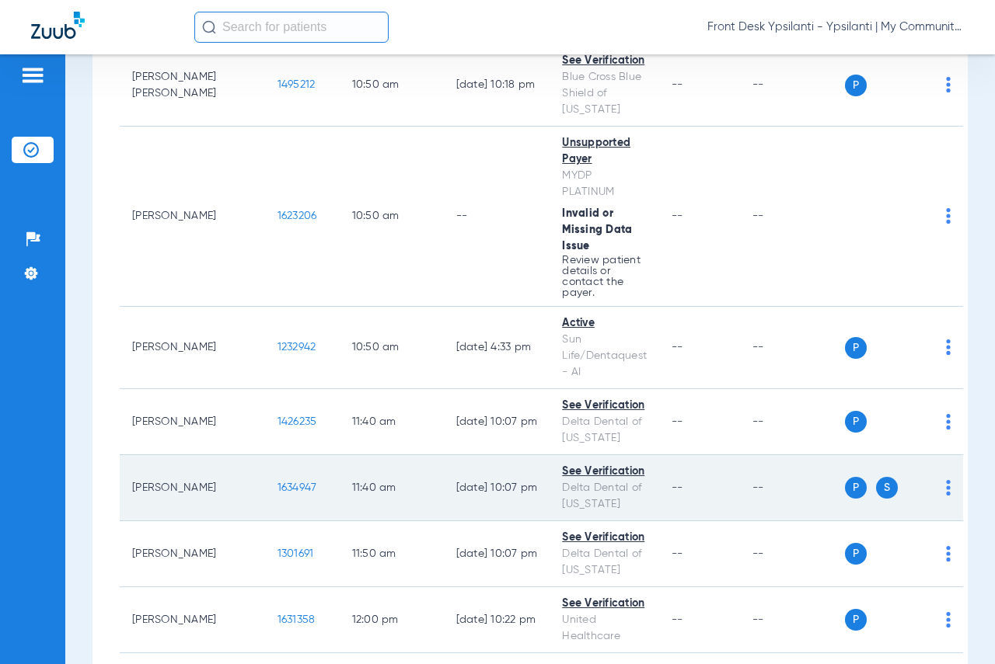
click at [277, 483] on span "1634947" at bounding box center [297, 488] width 40 height 11
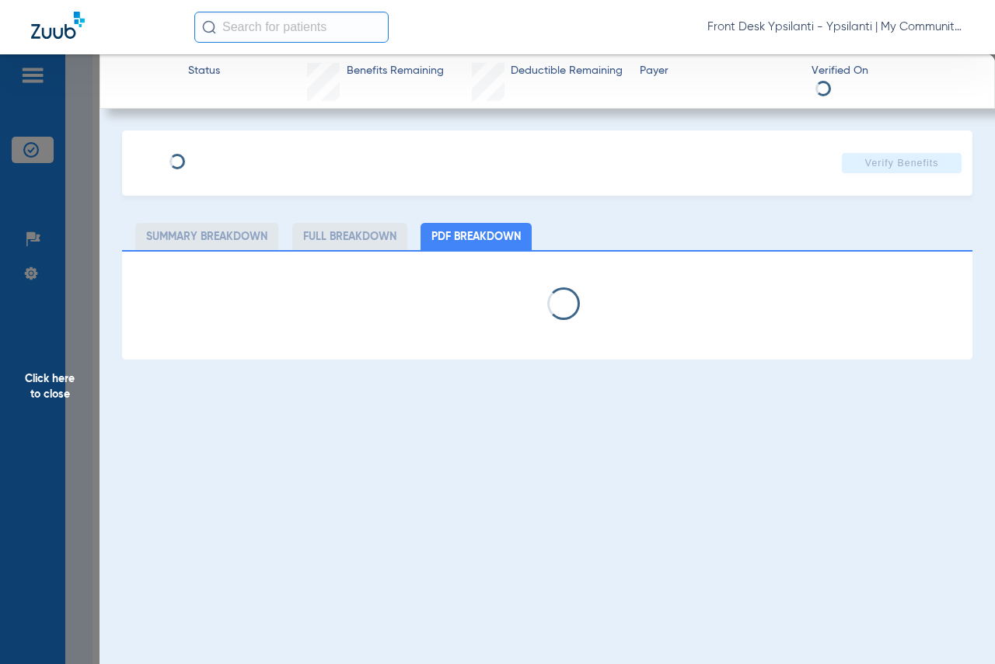
select select "page-width"
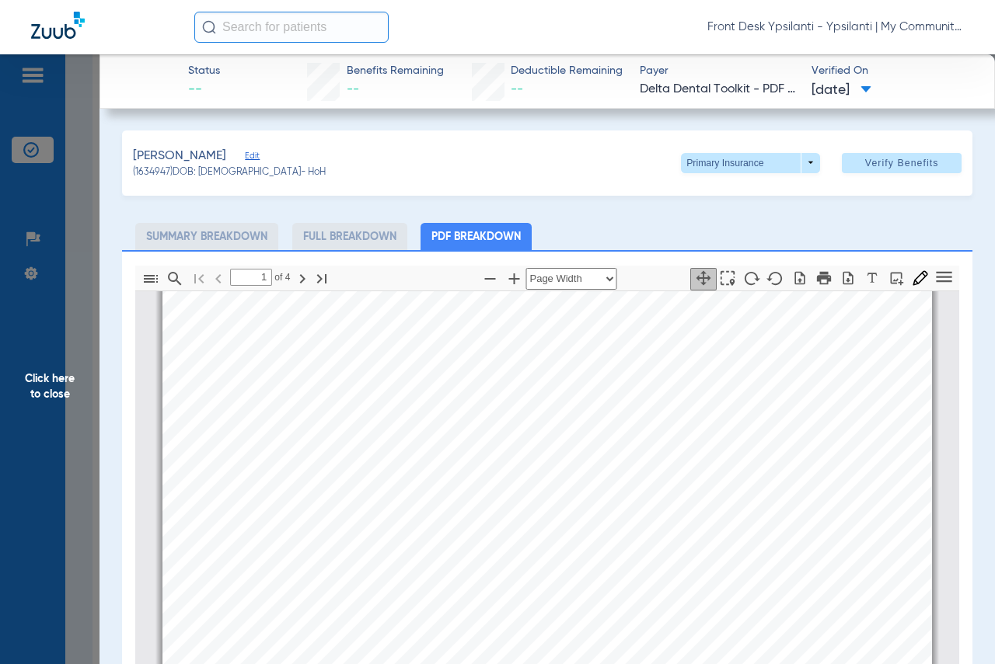
scroll to position [396, 0]
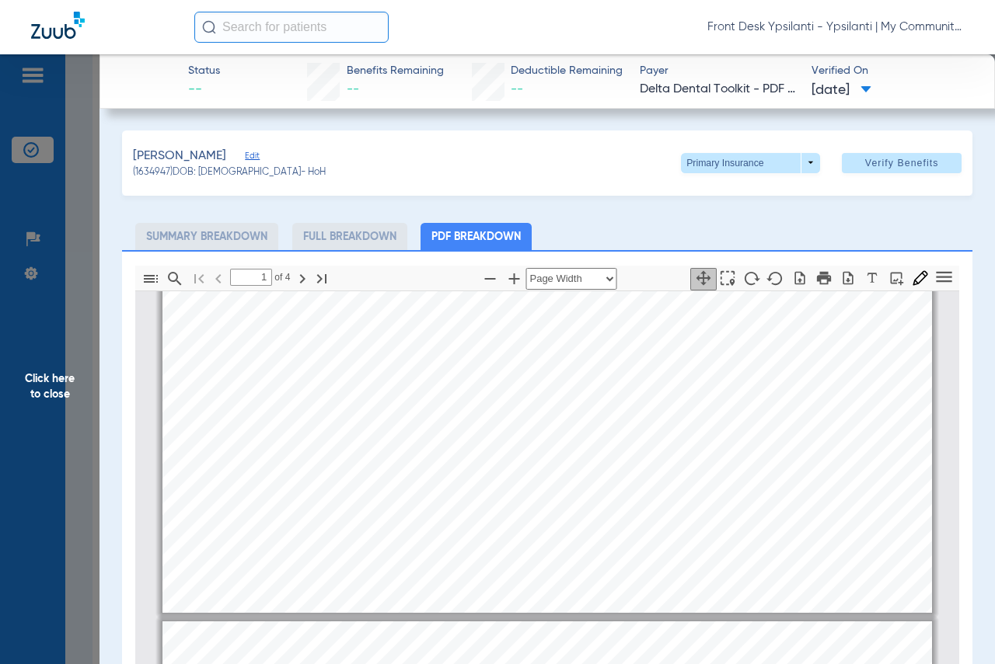
type input "2"
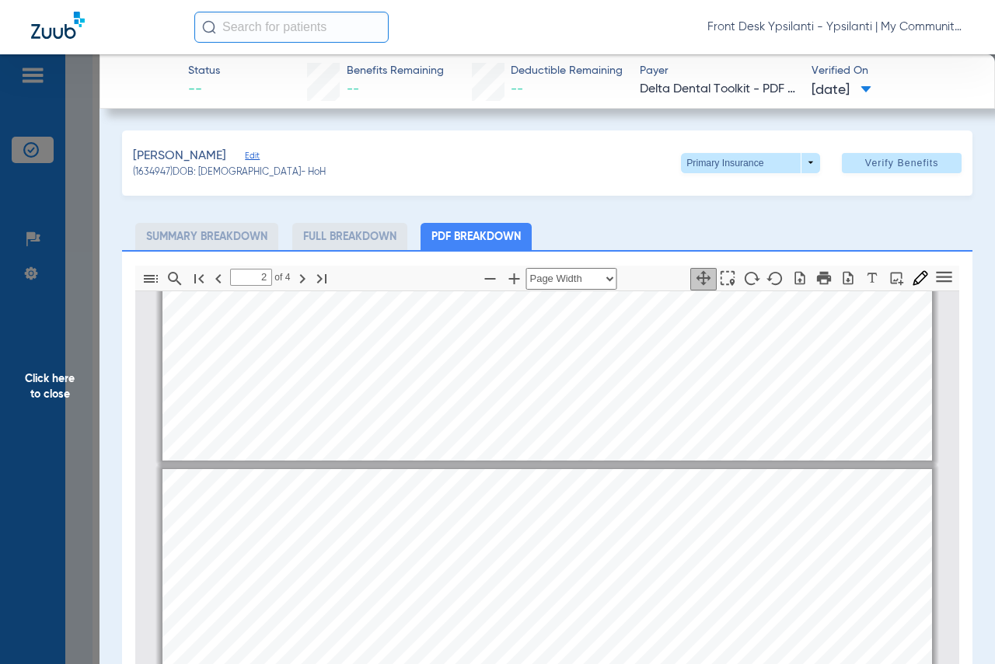
scroll to position [940, 0]
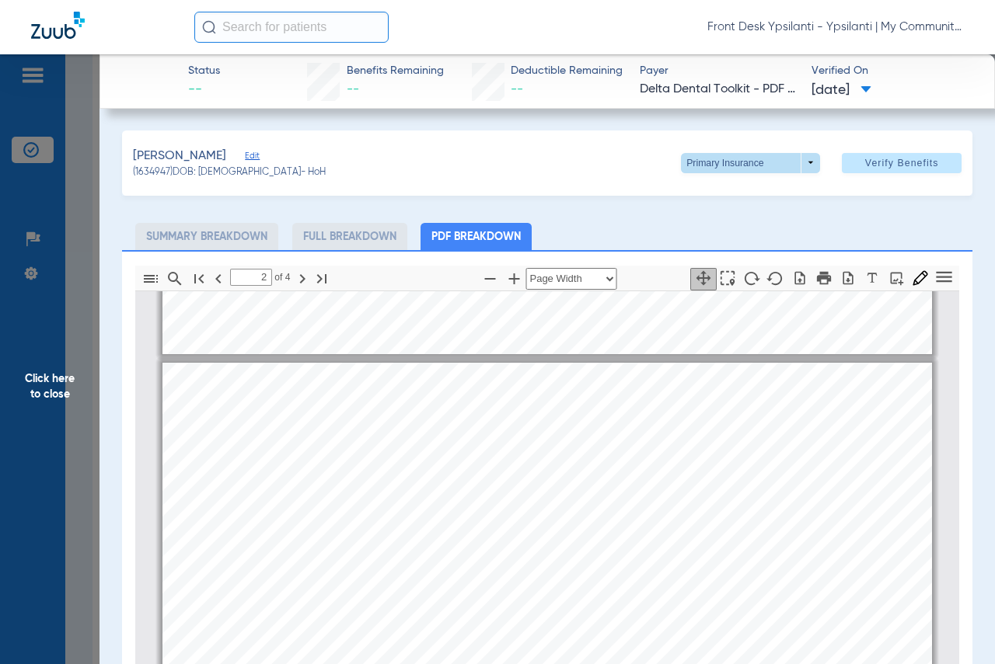
click at [798, 160] on span at bounding box center [750, 163] width 139 height 20
click at [724, 219] on span "Secondary Insurance" at bounding box center [734, 224] width 103 height 11
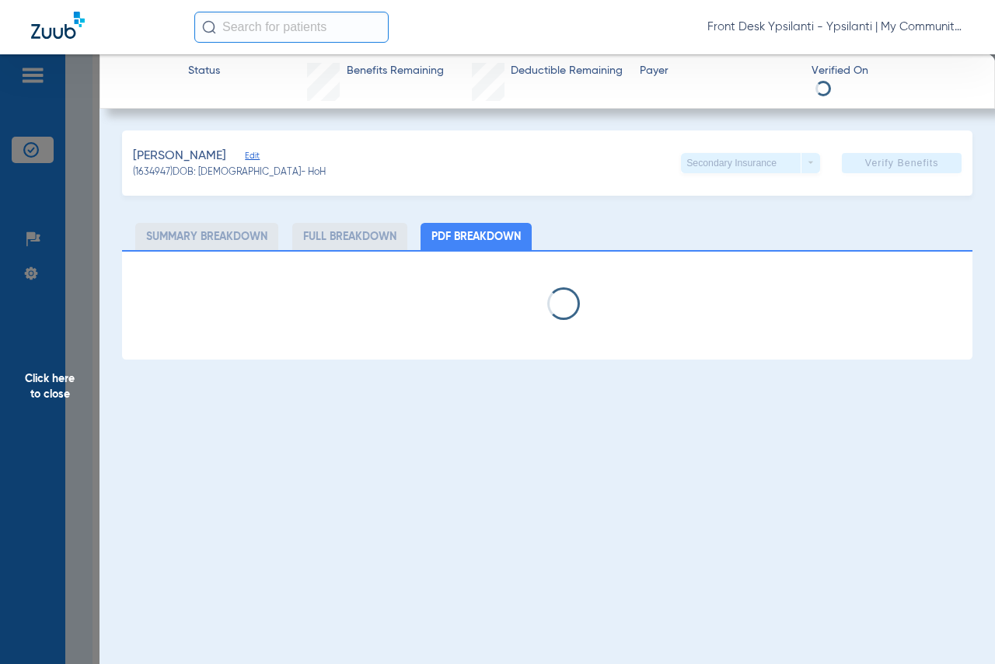
select select "page-width"
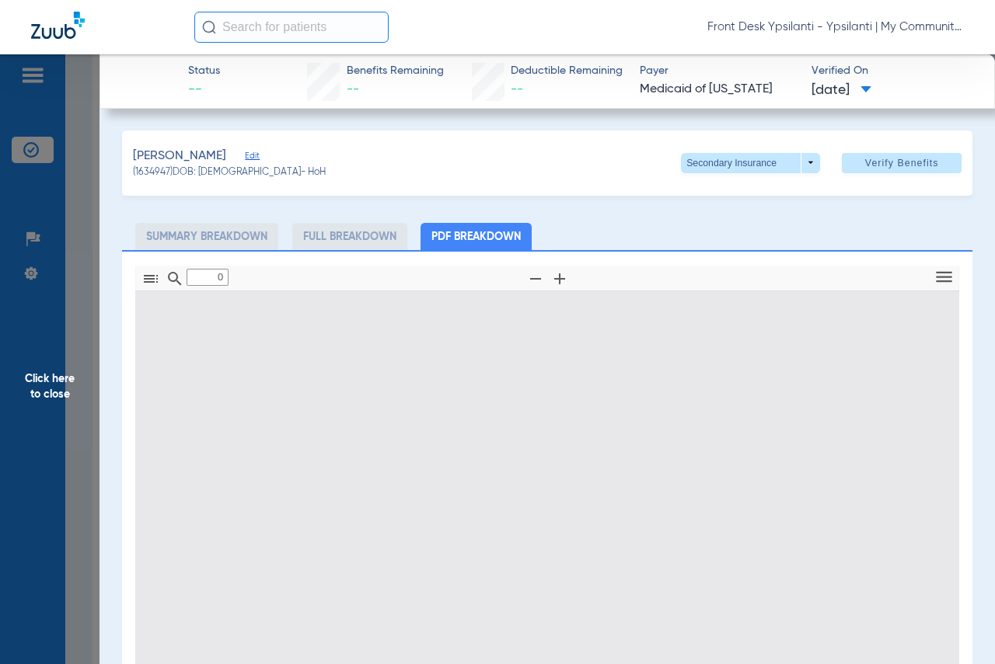
type input "1"
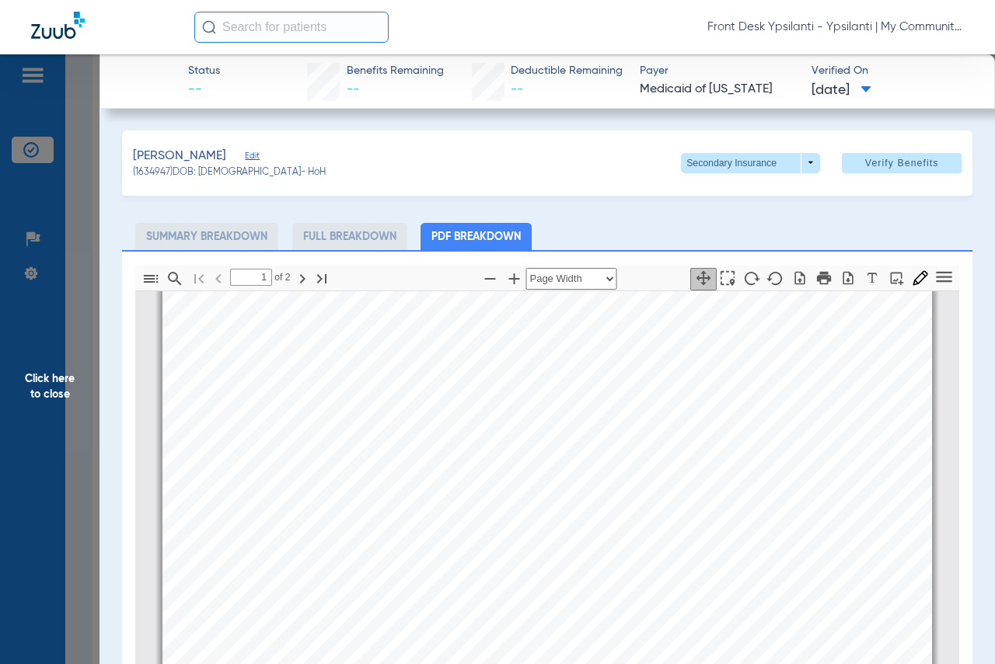
scroll to position [0, 0]
click at [794, 163] on span at bounding box center [750, 163] width 139 height 20
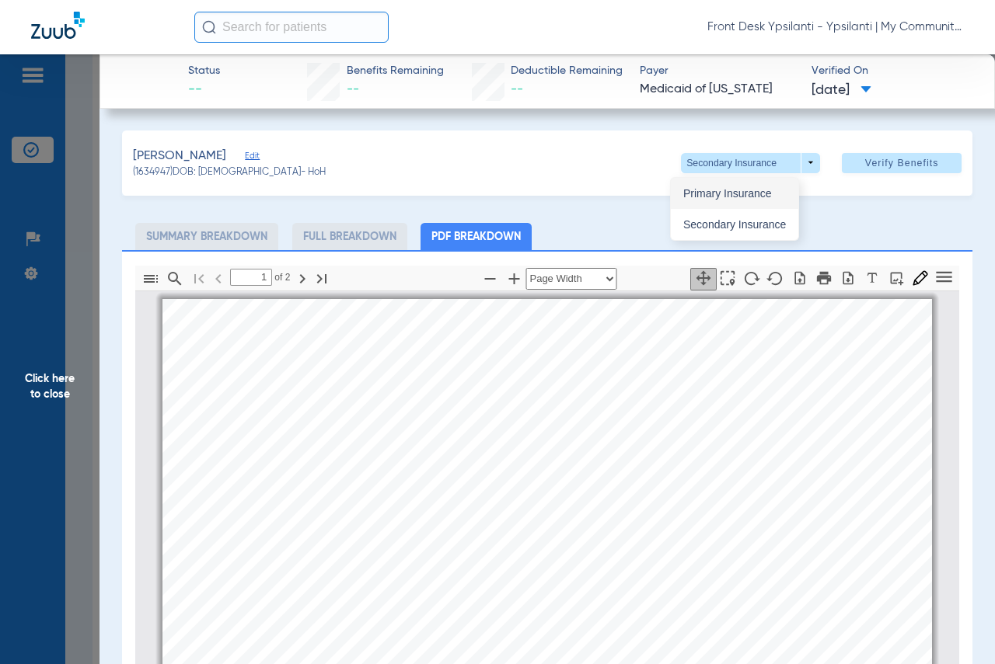
click at [725, 193] on span "Primary Insurance" at bounding box center [734, 193] width 103 height 11
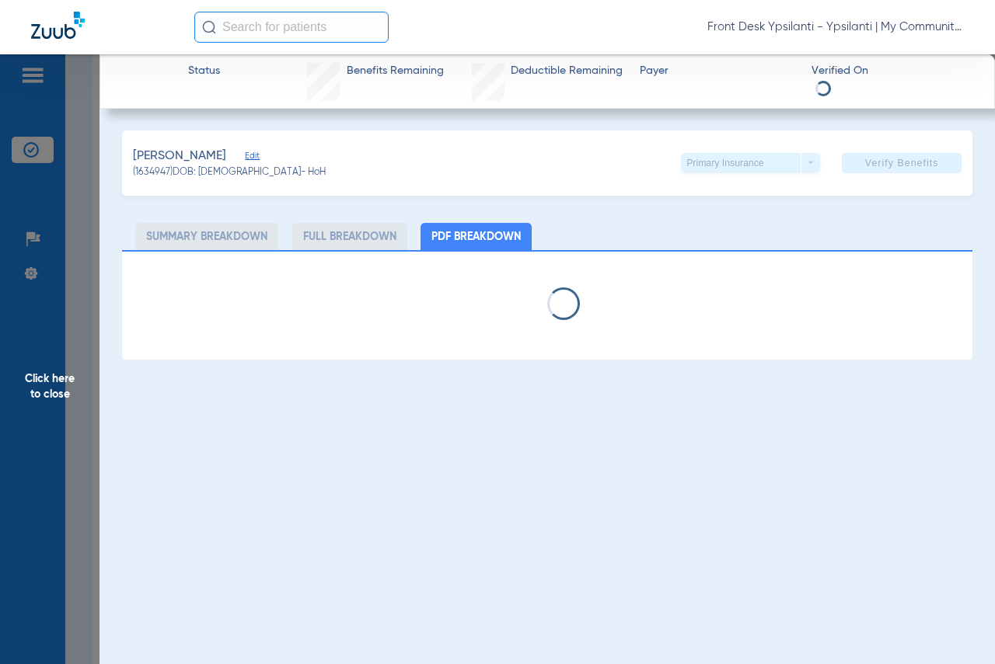
select select "page-width"
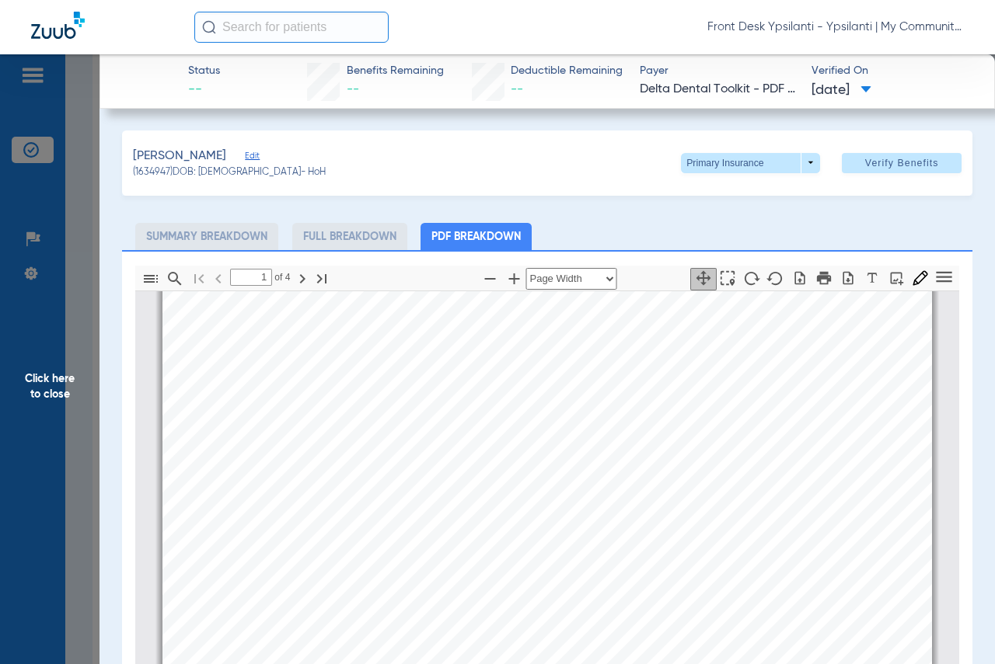
scroll to position [474, 0]
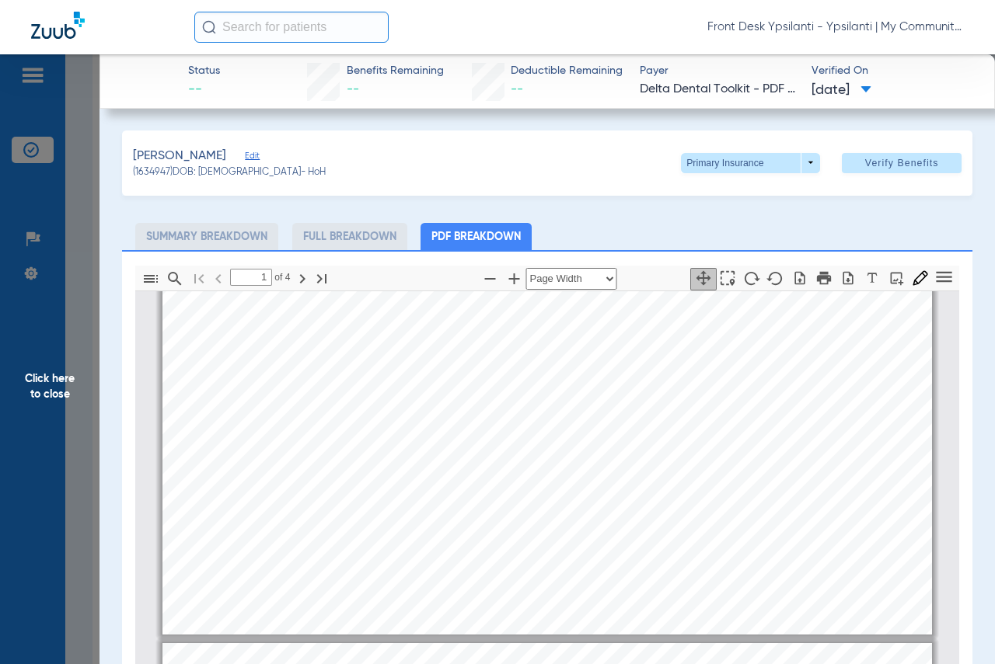
type input "2"
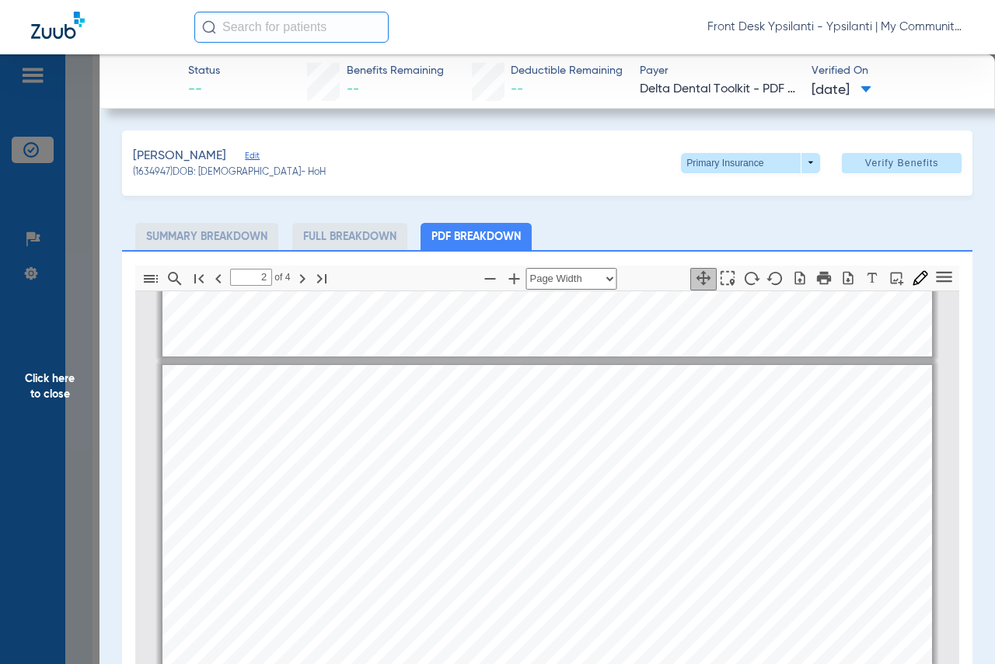
scroll to position [940, 0]
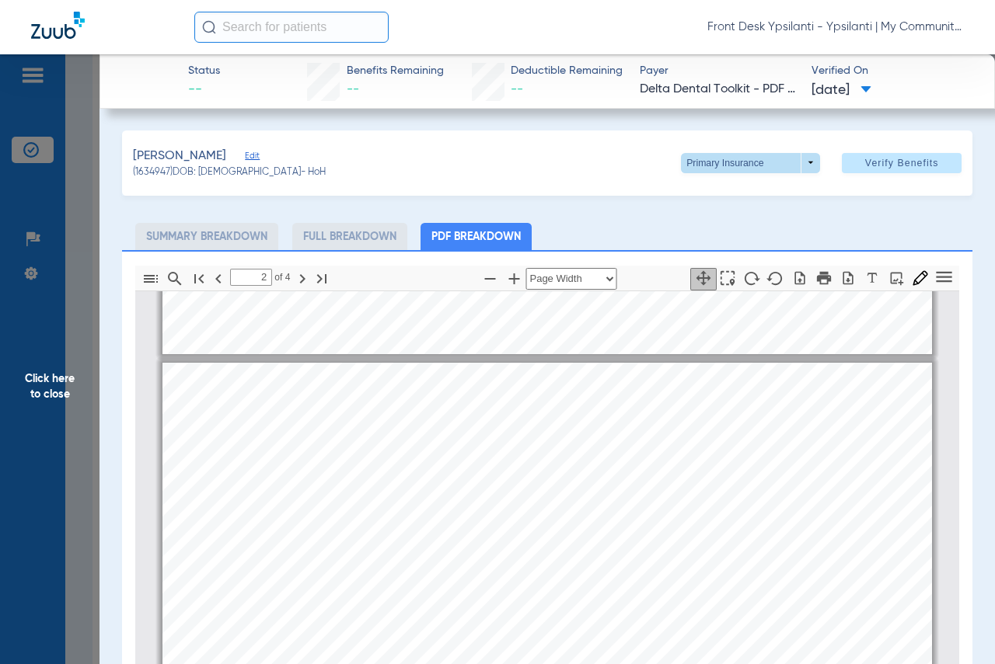
click at [734, 160] on span at bounding box center [750, 163] width 37 height 37
click at [723, 217] on button "Secondary Insurance" at bounding box center [734, 224] width 127 height 31
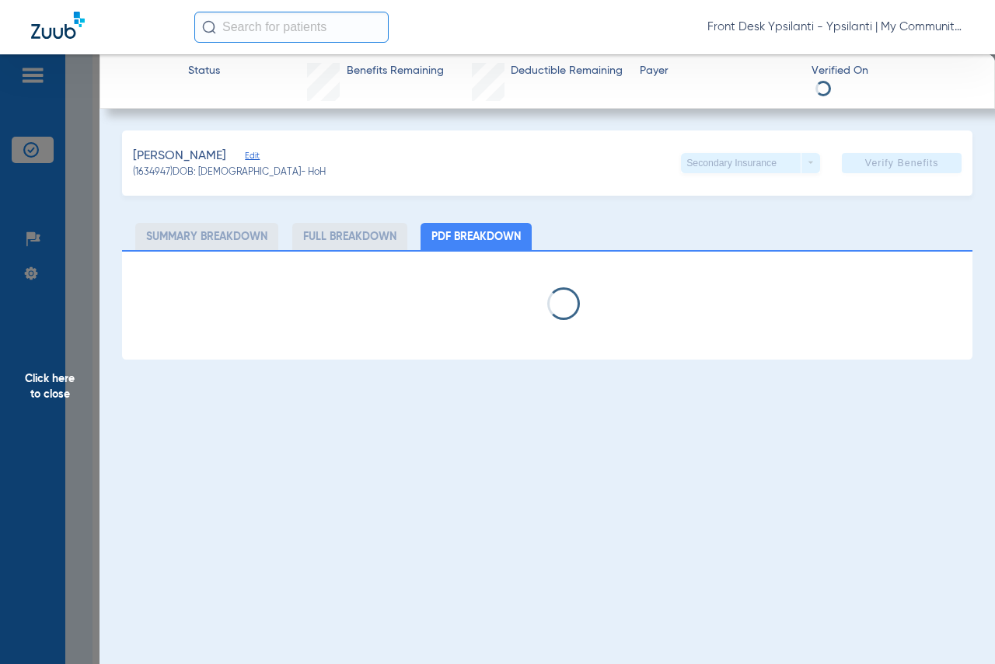
select select "page-width"
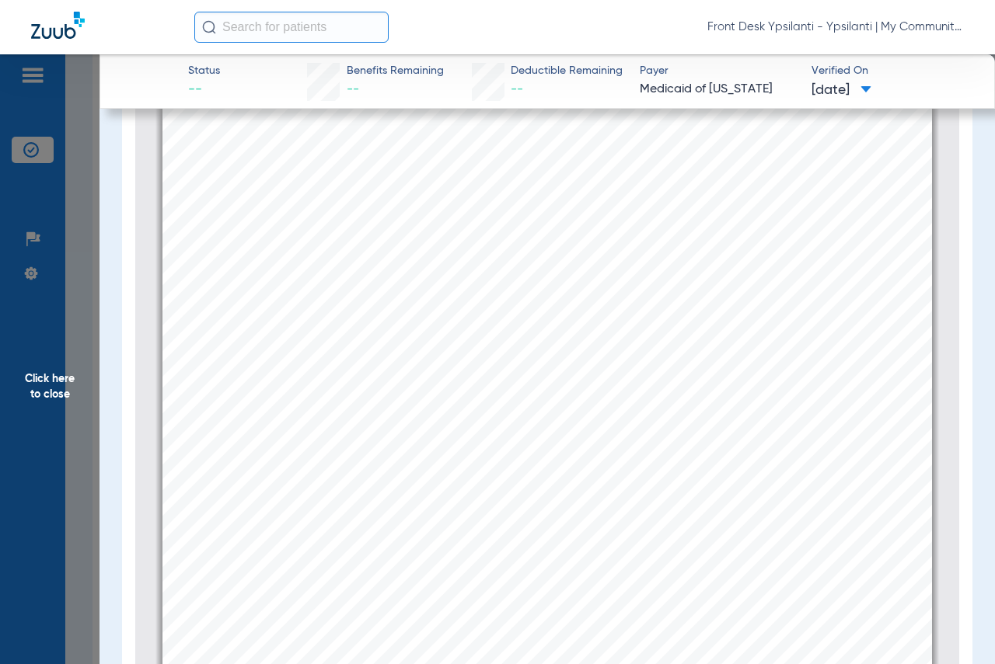
scroll to position [225, 0]
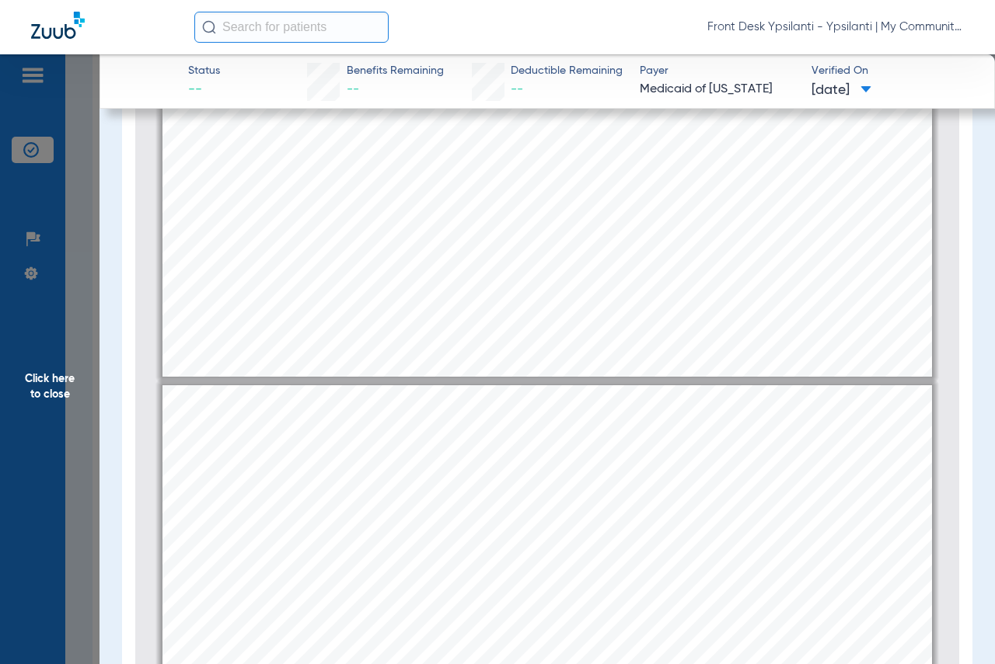
type input "1"
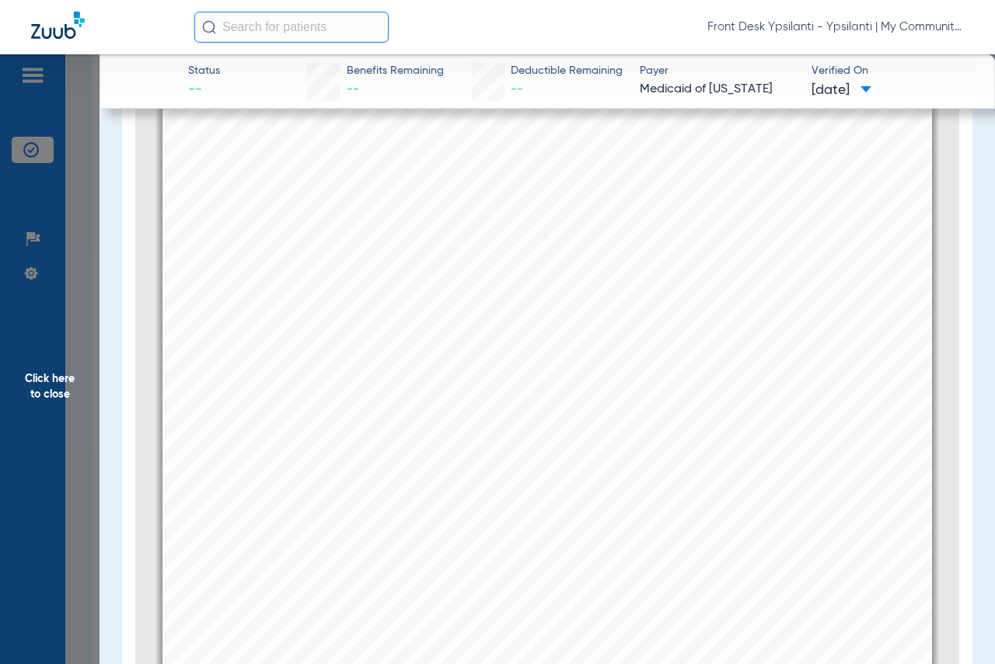
scroll to position [0, 0]
click at [56, 382] on span "Click here to close" at bounding box center [49, 386] width 99 height 664
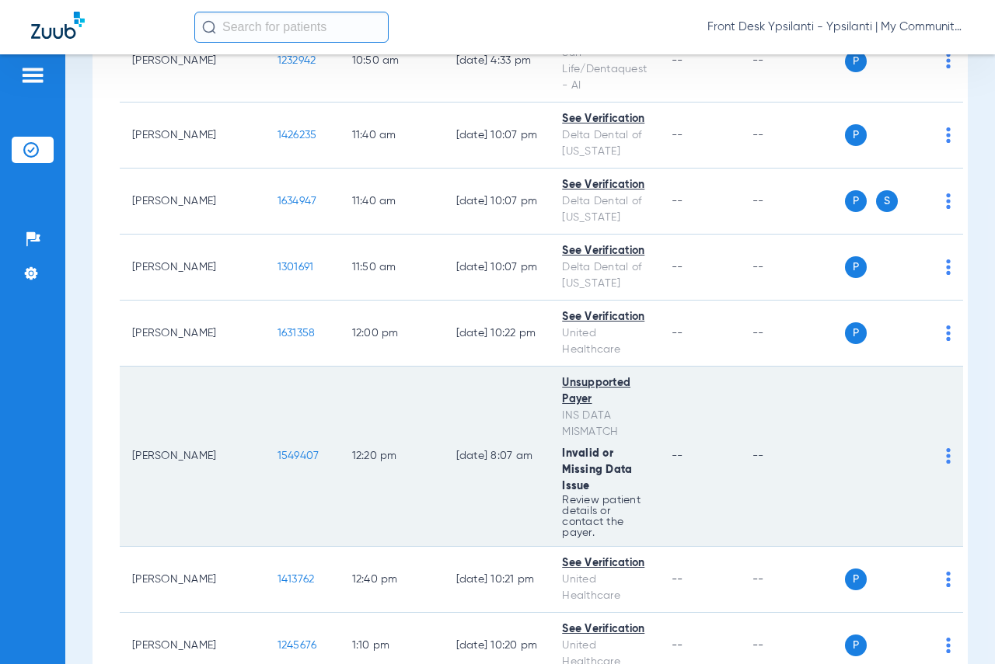
scroll to position [1554, 0]
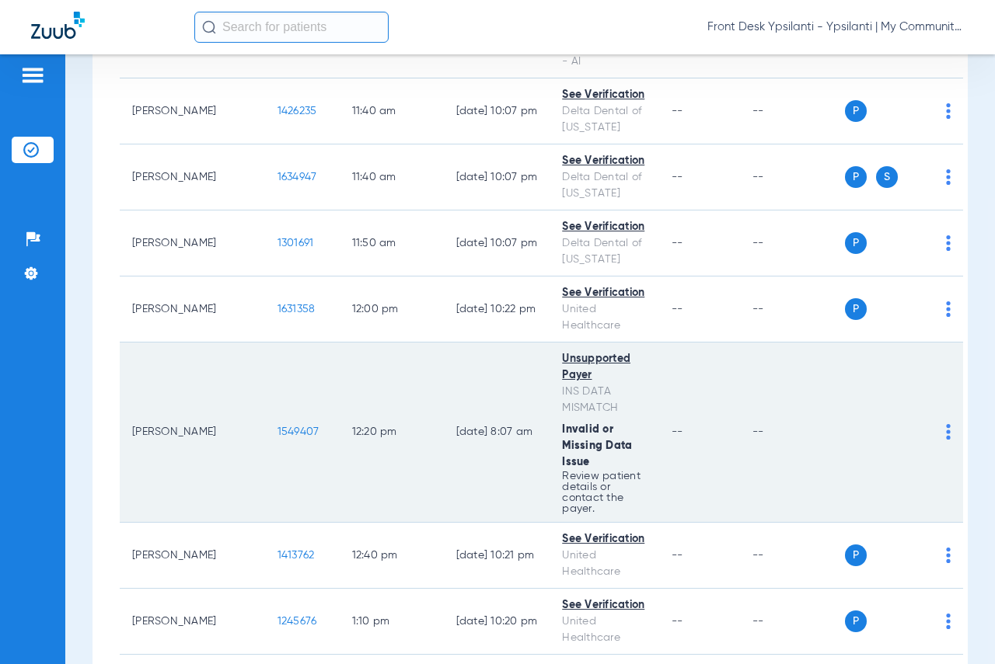
click at [277, 427] on span "1549407" at bounding box center [298, 432] width 42 height 11
